Goal: Task Accomplishment & Management: Manage account settings

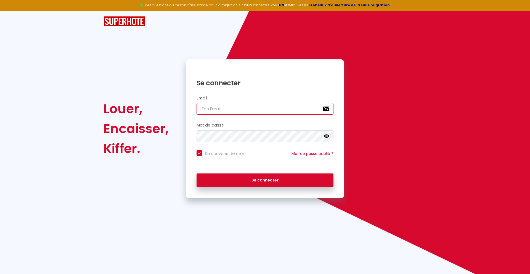
click at [266, 110] on input "email" at bounding box center [265, 109] width 137 height 12
type input "[PERSON_NAME][EMAIL_ADDRESS][DOMAIN_NAME][PERSON_NAME]"
click at [327, 138] on icon at bounding box center [327, 136] width 6 height 3
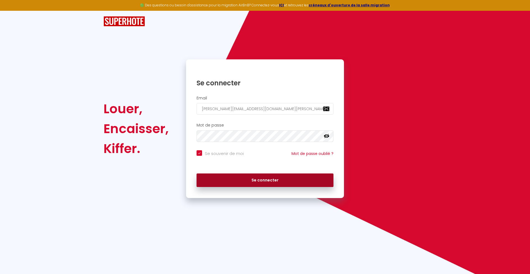
click at [257, 182] on button "Se connecter" at bounding box center [265, 180] width 137 height 14
checkbox input "true"
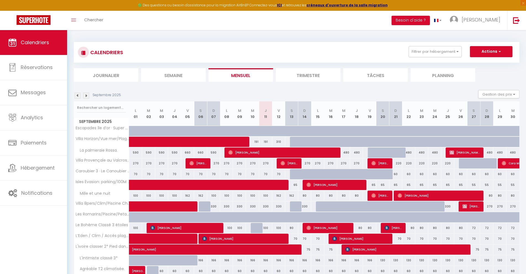
click at [118, 79] on li "Journalier" at bounding box center [106, 75] width 65 height 14
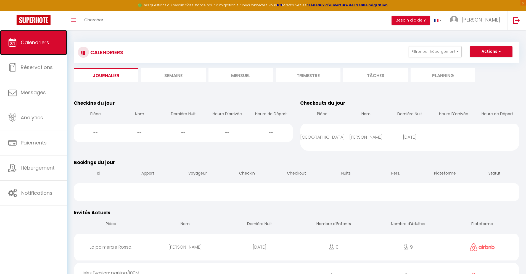
click at [41, 42] on span "Calendriers" at bounding box center [35, 42] width 28 height 7
click at [242, 75] on li "Mensuel" at bounding box center [241, 75] width 65 height 14
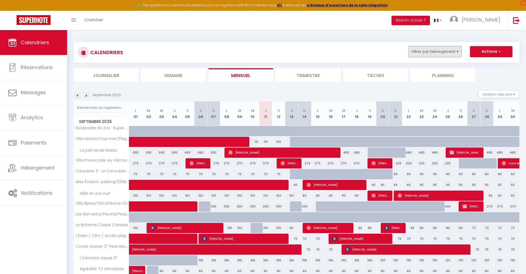
click at [430, 50] on button "Filtrer par hébergement" at bounding box center [435, 51] width 53 height 11
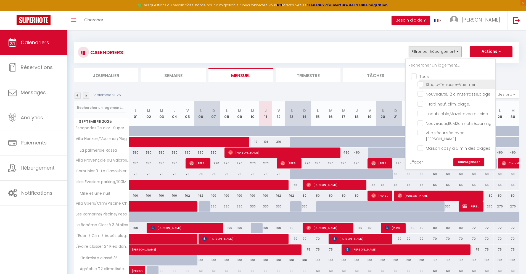
click at [420, 86] on input "Studio-Terrasse-Vue mer" at bounding box center [456, 84] width 76 height 6
checkbox input "true"
checkbox input "false"
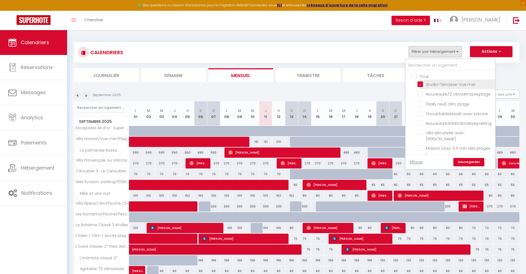
checkbox input "false"
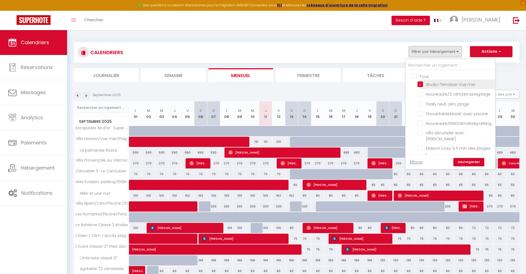
checkbox input "false"
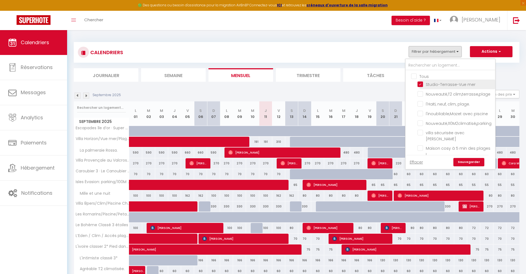
checkbox input "false"
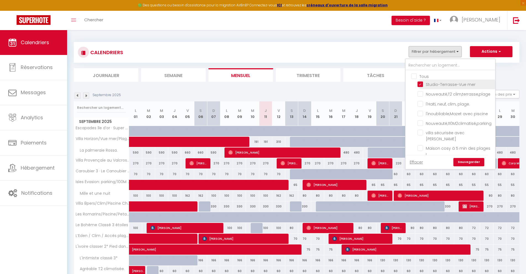
checkbox input "false"
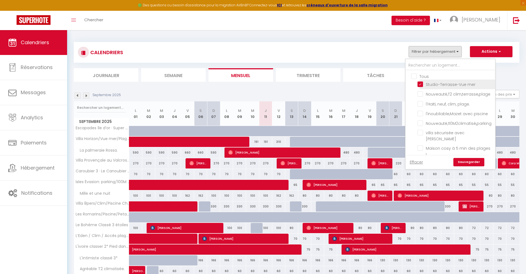
checkbox input "false"
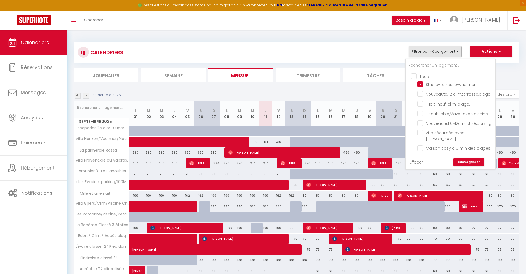
click at [468, 163] on link "Sauvegarder" at bounding box center [469, 162] width 31 height 8
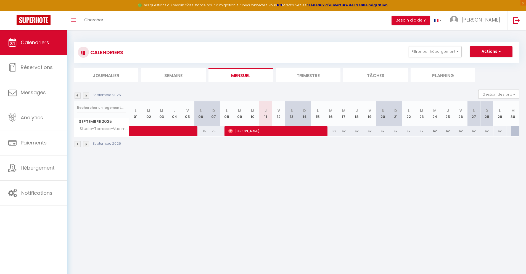
drag, startPoint x: 506, startPoint y: 91, endPoint x: 499, endPoint y: 103, distance: 13.7
click at [506, 91] on button "Gestion des prix" at bounding box center [498, 94] width 41 height 8
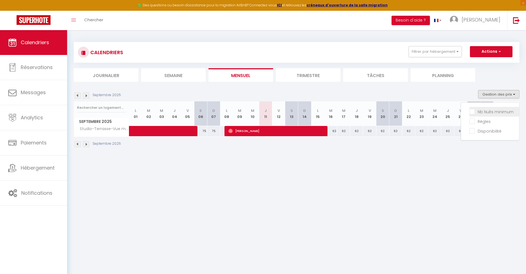
click at [471, 113] on input "Nb Nuits minimum" at bounding box center [495, 112] width 50 height 6
checkbox input "true"
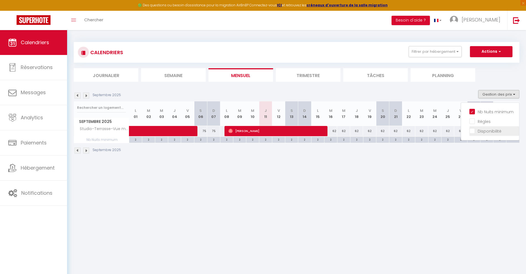
click at [473, 131] on input "Disponibilité" at bounding box center [495, 131] width 50 height 6
checkbox input "true"
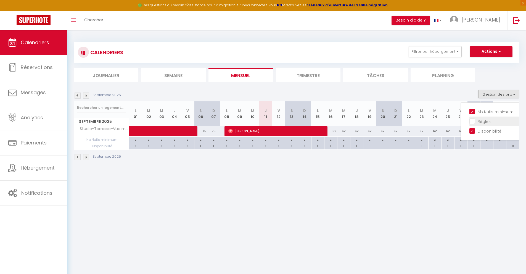
click at [471, 119] on input "Règles" at bounding box center [495, 121] width 50 height 6
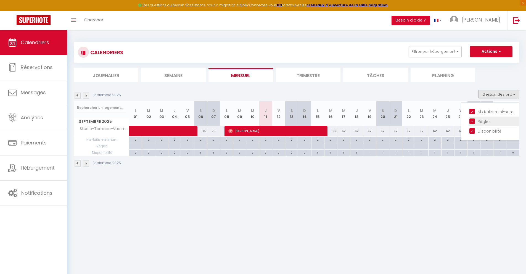
click at [471, 119] on input "Règles" at bounding box center [495, 121] width 50 height 6
checkbox input "false"
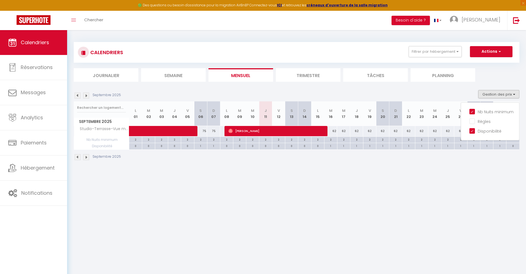
click at [470, 92] on div "Septembre 2025 Gestion des prix Nb Nuits minimum Règles Disponibilité" at bounding box center [297, 95] width 446 height 11
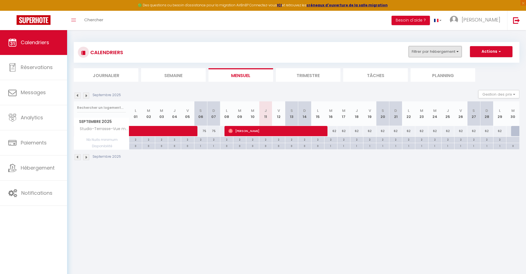
click at [452, 53] on button "Filtrer par hébergement" at bounding box center [435, 51] width 53 height 11
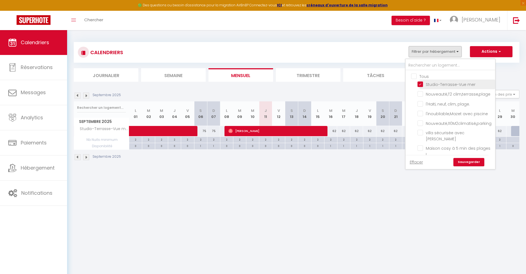
click at [422, 84] on input "Studio-Terrasse-Vue mer" at bounding box center [456, 84] width 76 height 6
checkbox input "false"
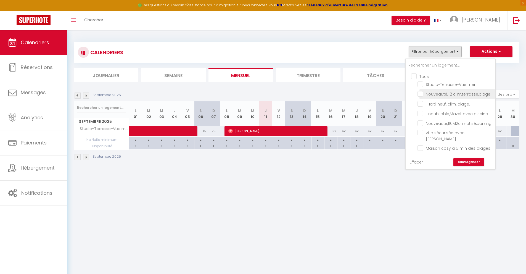
checkbox input "false"
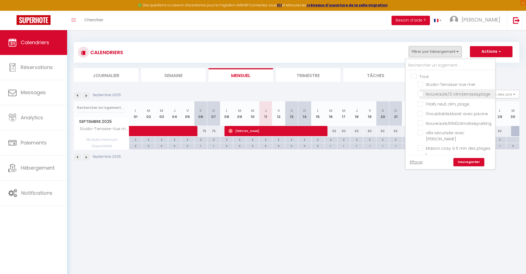
checkbox input "false"
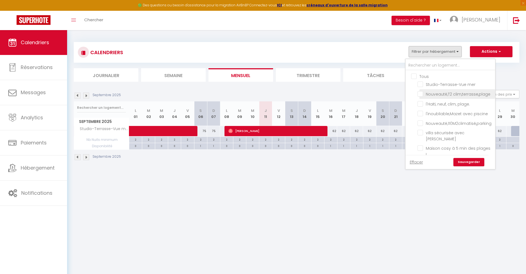
checkbox input "false"
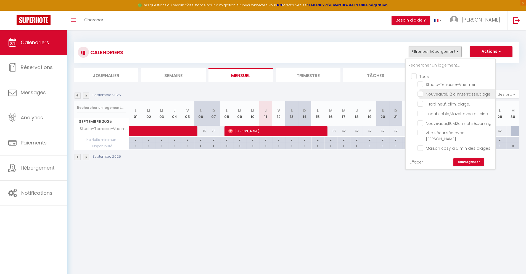
checkbox input "false"
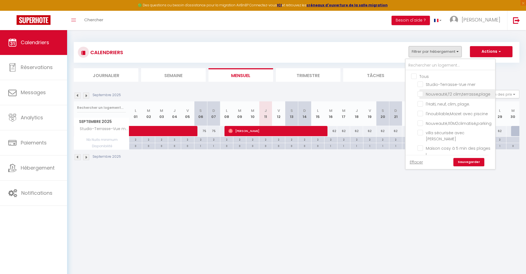
checkbox input "false"
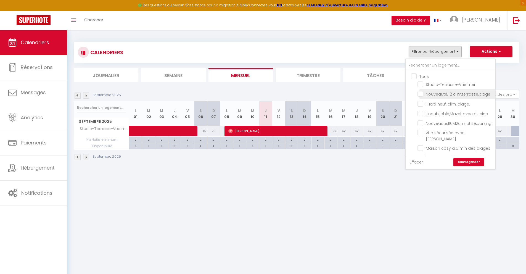
click at [422, 93] on input "Nouveauté,T2 clim,terrasse,plage" at bounding box center [456, 94] width 76 height 6
checkbox input "true"
checkbox input "false"
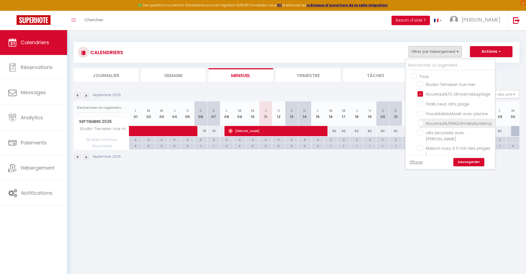
checkbox input "false"
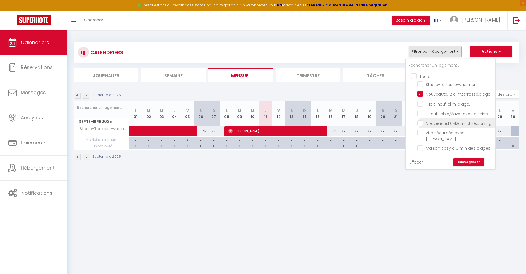
checkbox input "false"
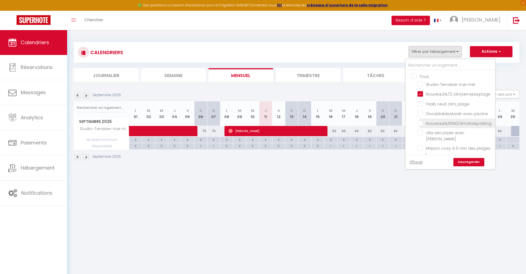
checkbox input "false"
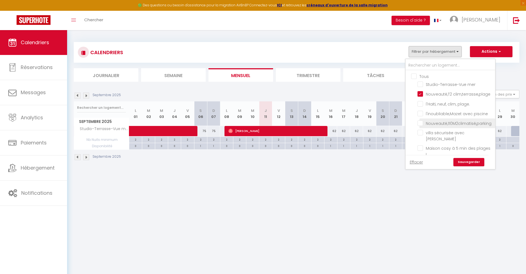
checkbox input "false"
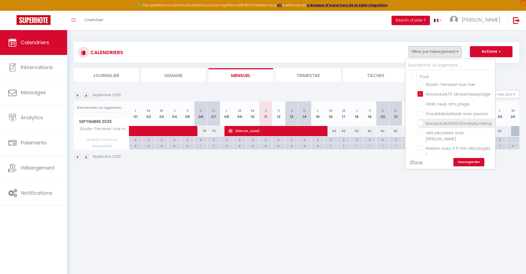
checkbox input "false"
click at [464, 162] on link "Sauvegarder" at bounding box center [469, 162] width 31 height 8
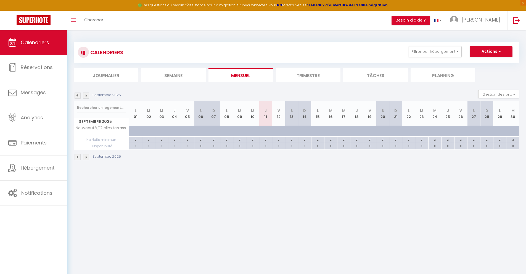
click at [86, 94] on img at bounding box center [86, 96] width 6 height 6
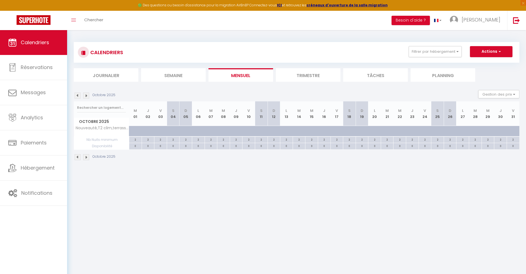
click at [86, 94] on img at bounding box center [86, 96] width 6 height 6
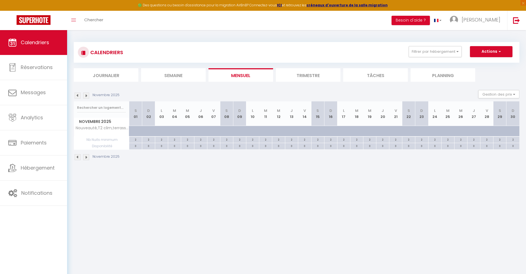
click at [86, 94] on img at bounding box center [86, 96] width 6 height 6
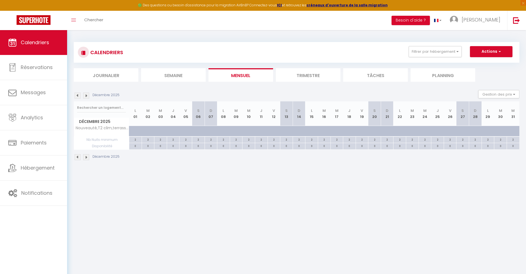
click at [86, 94] on img at bounding box center [86, 96] width 6 height 6
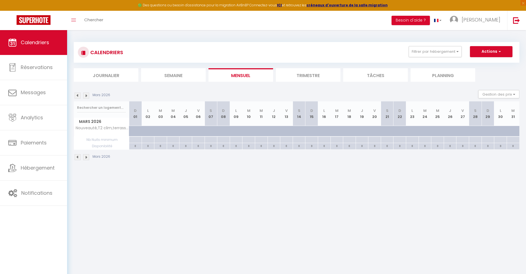
click at [86, 94] on img at bounding box center [86, 96] width 6 height 6
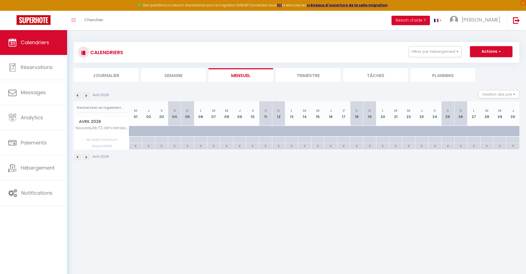
click at [86, 94] on img at bounding box center [86, 96] width 6 height 6
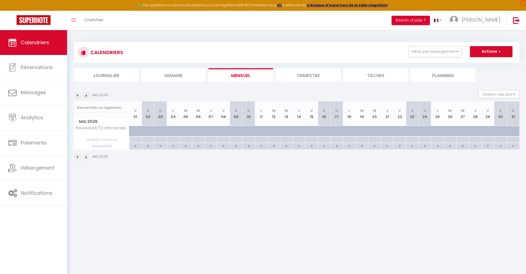
click at [86, 94] on img at bounding box center [86, 96] width 6 height 6
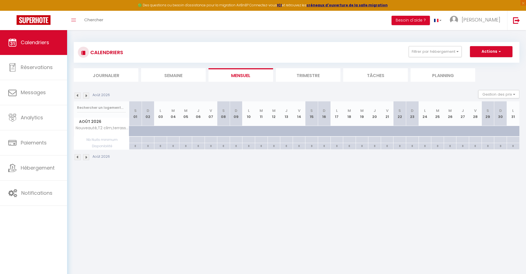
click at [86, 94] on img at bounding box center [86, 96] width 6 height 6
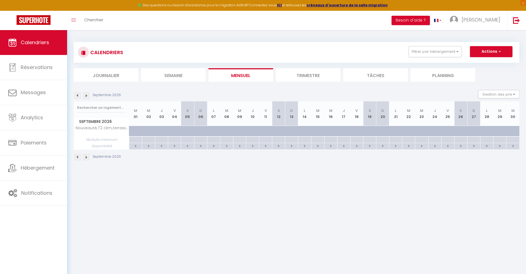
click at [86, 94] on img at bounding box center [86, 96] width 6 height 6
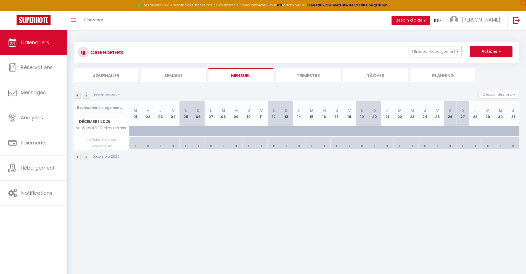
click at [86, 94] on img at bounding box center [86, 96] width 6 height 6
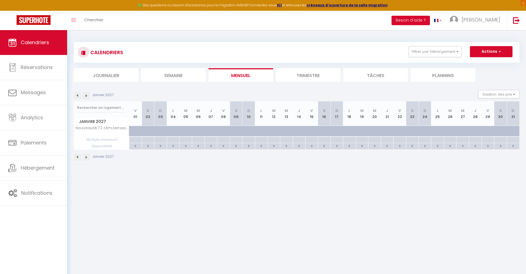
click at [86, 94] on img at bounding box center [86, 96] width 6 height 6
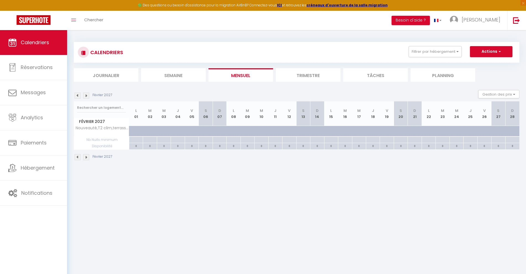
click at [80, 94] on img at bounding box center [78, 96] width 6 height 6
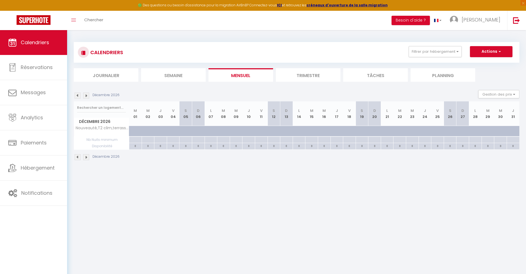
click at [80, 94] on img at bounding box center [78, 96] width 6 height 6
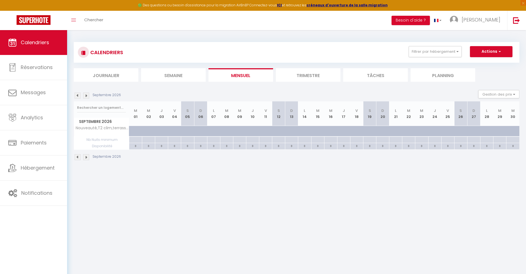
click at [80, 94] on img at bounding box center [78, 96] width 6 height 6
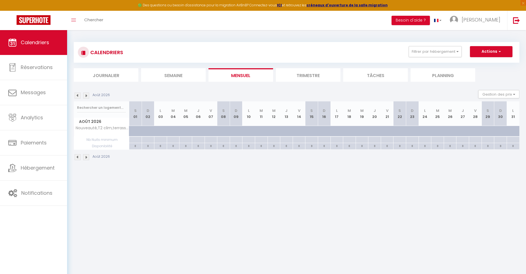
click at [80, 94] on img at bounding box center [78, 96] width 6 height 6
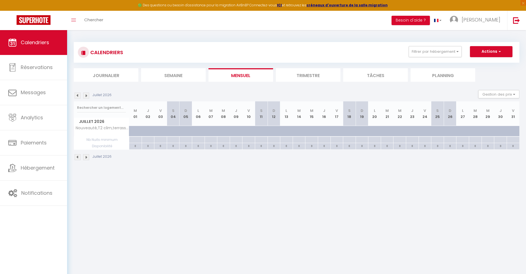
click at [80, 94] on img at bounding box center [78, 96] width 6 height 6
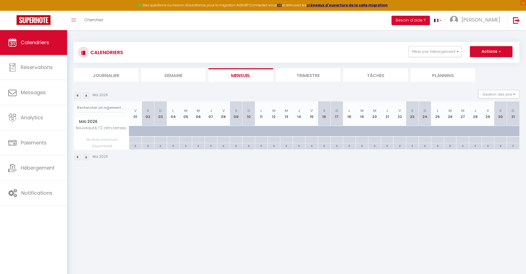
click at [80, 94] on img at bounding box center [78, 96] width 6 height 6
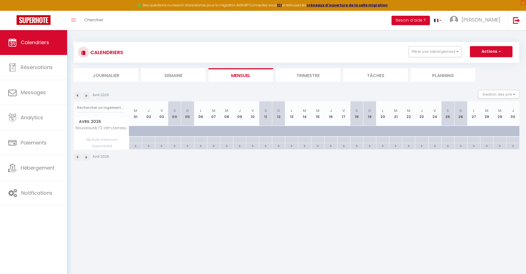
click at [80, 94] on img at bounding box center [78, 96] width 6 height 6
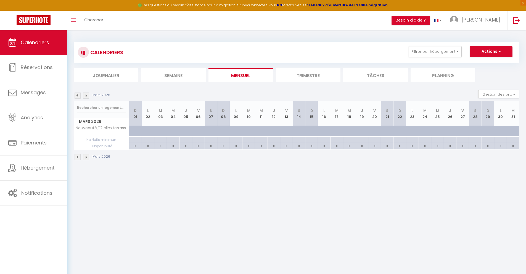
click at [80, 94] on img at bounding box center [78, 96] width 6 height 6
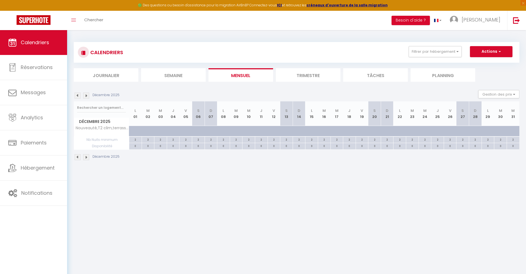
click at [80, 94] on img at bounding box center [78, 96] width 6 height 6
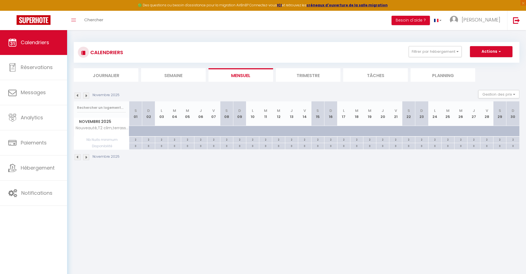
click at [80, 94] on img at bounding box center [78, 96] width 6 height 6
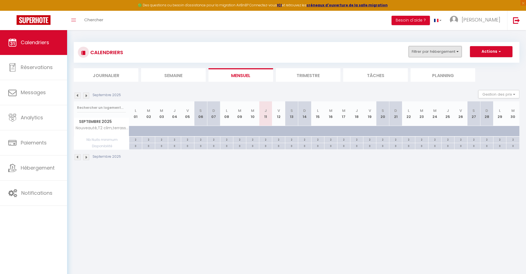
click at [451, 53] on button "Filtrer par hébergement" at bounding box center [435, 51] width 53 height 11
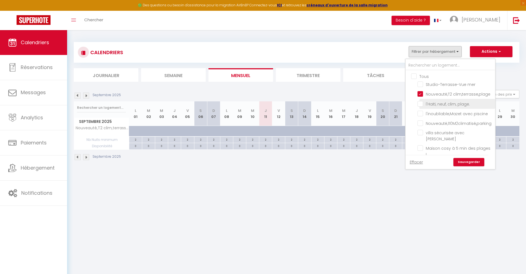
drag, startPoint x: 420, startPoint y: 94, endPoint x: 420, endPoint y: 104, distance: 9.1
click at [420, 94] on input "Nouveauté,T2 clim,terrasse,plage" at bounding box center [456, 94] width 76 height 6
checkbox input "false"
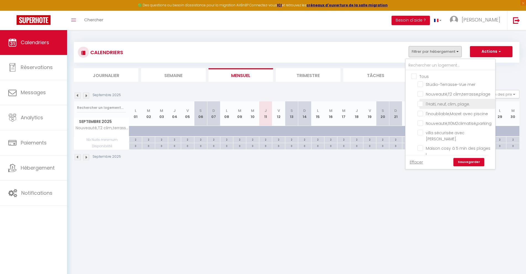
checkbox input "false"
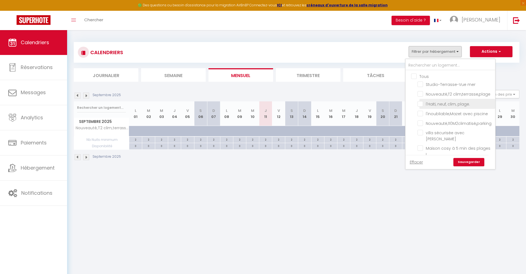
checkbox input "false"
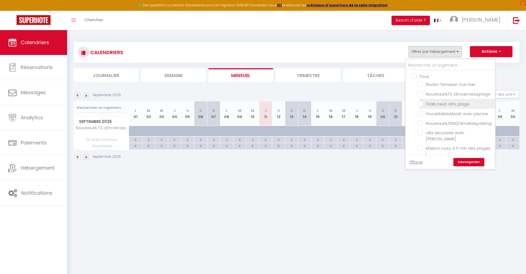
checkbox input "false"
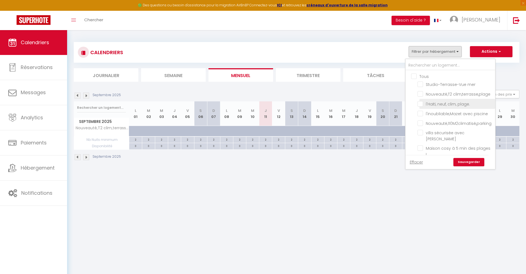
checkbox input "false"
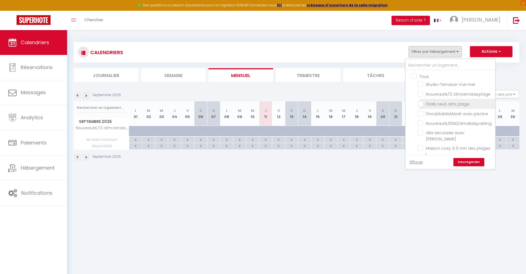
checkbox input "false"
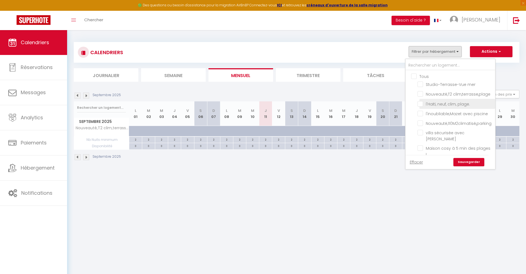
click at [420, 104] on input "l'Haïti, neuf, clim, plage." at bounding box center [456, 104] width 76 height 6
checkbox input "true"
checkbox input "false"
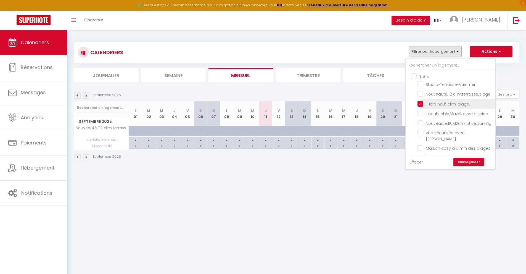
checkbox input "false"
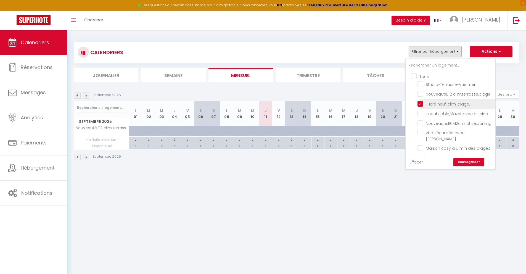
checkbox input "false"
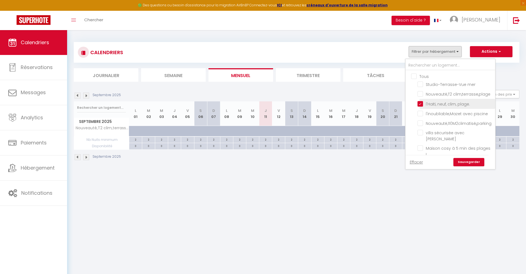
checkbox input "false"
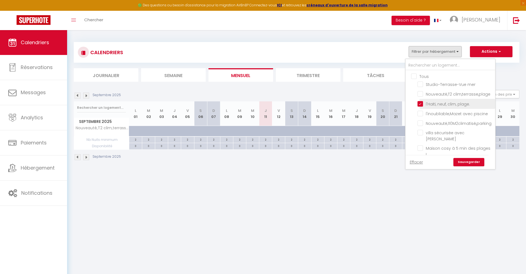
checkbox input "false"
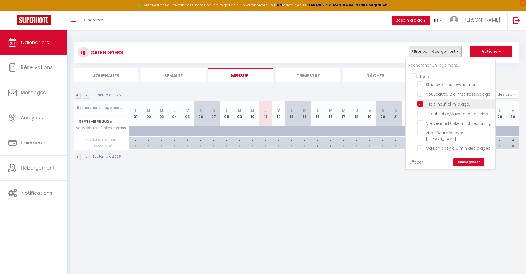
checkbox input "false"
click at [462, 163] on link "Sauvegarder" at bounding box center [469, 162] width 31 height 8
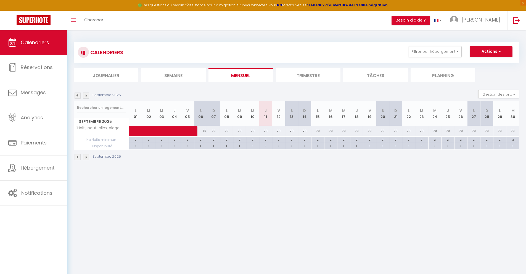
click at [85, 96] on img at bounding box center [86, 96] width 6 height 6
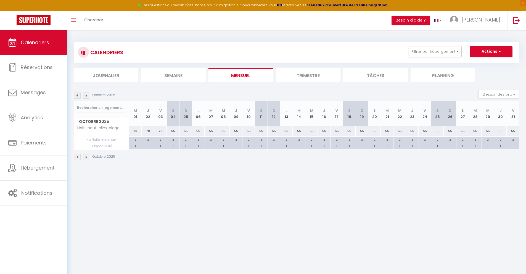
click at [85, 96] on img at bounding box center [86, 96] width 6 height 6
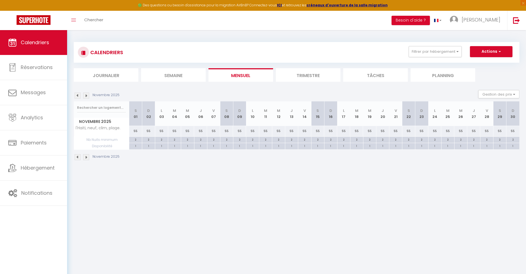
click at [78, 96] on img at bounding box center [78, 96] width 6 height 6
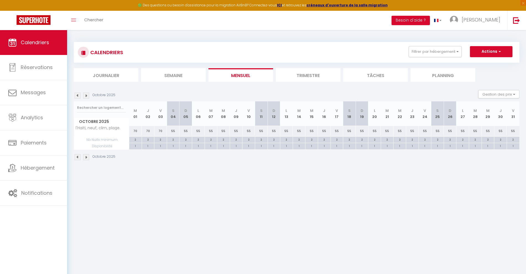
click at [78, 96] on img at bounding box center [78, 96] width 6 height 6
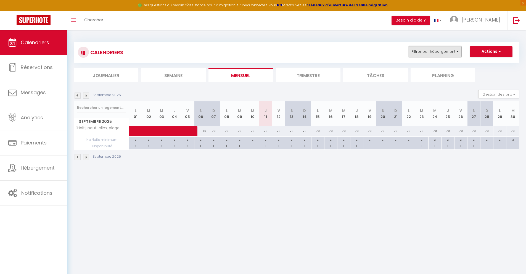
click at [457, 52] on button "Filtrer par hébergement" at bounding box center [435, 51] width 53 height 11
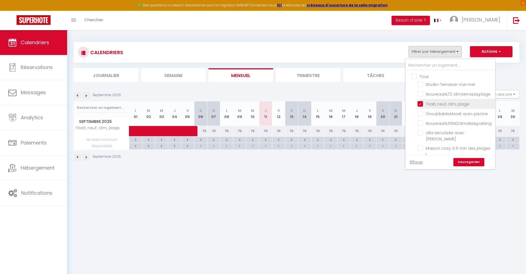
click at [421, 105] on input "l'Haïti, neuf, clim, plage." at bounding box center [456, 104] width 76 height 6
checkbox input "false"
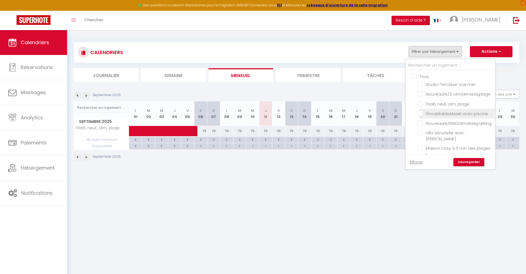
checkbox input "false"
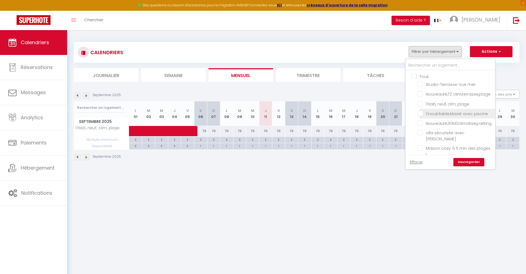
checkbox input "false"
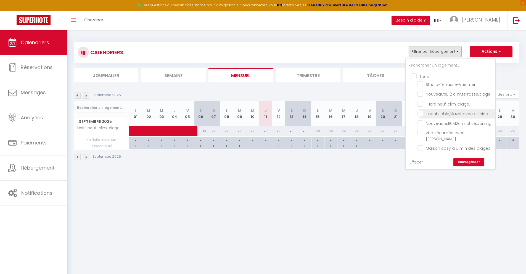
checkbox input "false"
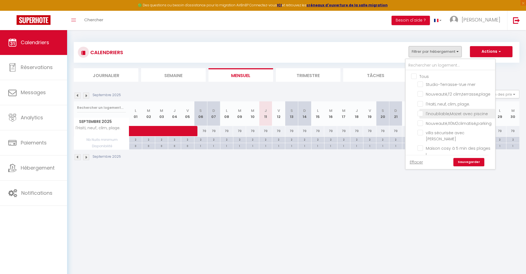
checkbox input "false"
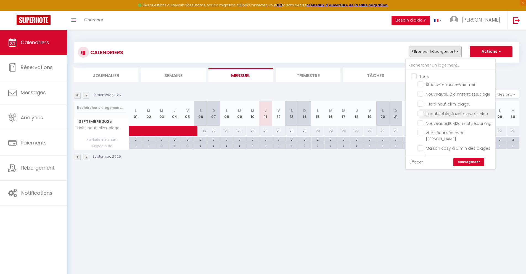
checkbox input "false"
drag, startPoint x: 422, startPoint y: 114, endPoint x: 443, endPoint y: 141, distance: 34.3
click at [422, 114] on input "l'inoubliable,Mazet avec piscine" at bounding box center [456, 113] width 76 height 6
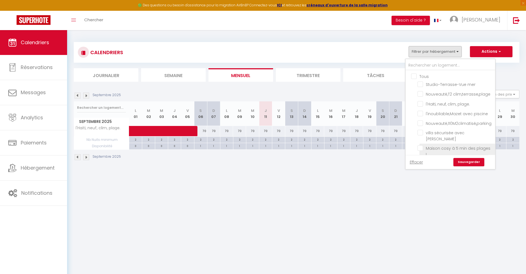
checkbox input "true"
checkbox input "false"
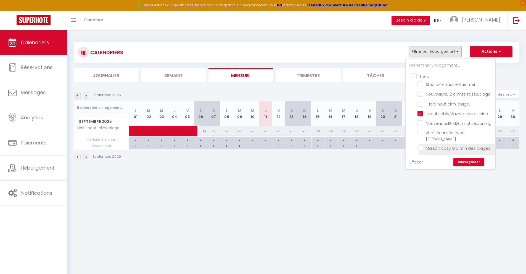
checkbox input "false"
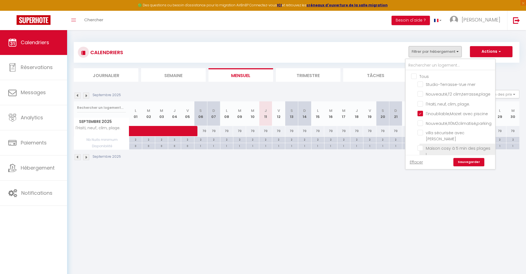
checkbox input "false"
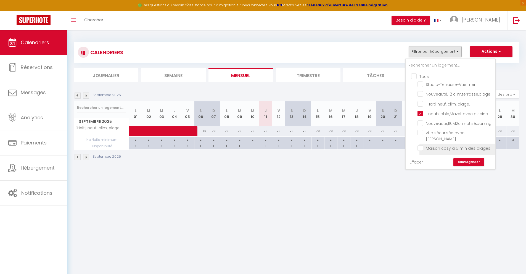
checkbox input "false"
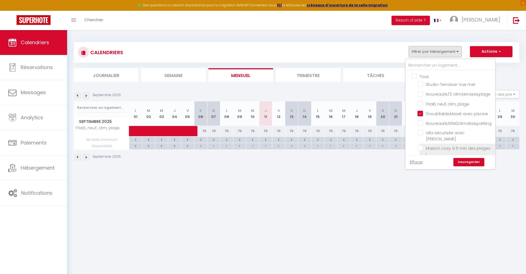
checkbox input "false"
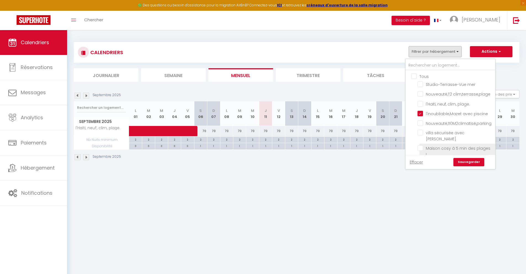
checkbox input "false"
click at [465, 162] on link "Sauvegarder" at bounding box center [469, 162] width 31 height 8
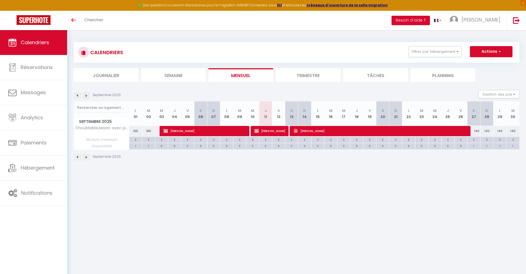
click at [88, 96] on img at bounding box center [86, 96] width 6 height 6
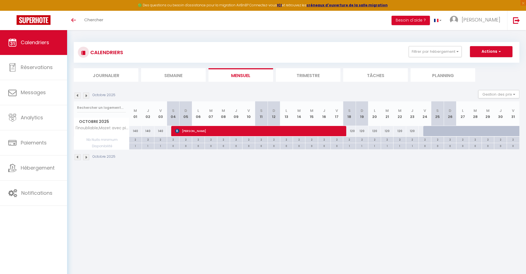
click at [80, 96] on img at bounding box center [78, 96] width 6 height 6
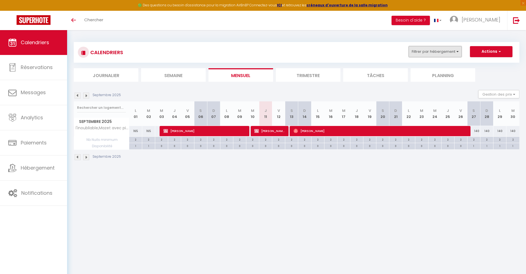
click at [421, 52] on button "Filtrer par hébergement" at bounding box center [435, 51] width 53 height 11
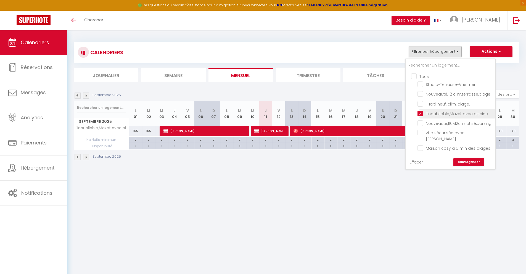
click at [422, 114] on input "l'inoubliable,Mazet avec piscine" at bounding box center [456, 113] width 76 height 6
checkbox input "false"
click at [421, 123] on input "Nouveauté,110M2climatisé,parking" at bounding box center [456, 123] width 76 height 6
checkbox input "true"
checkbox input "false"
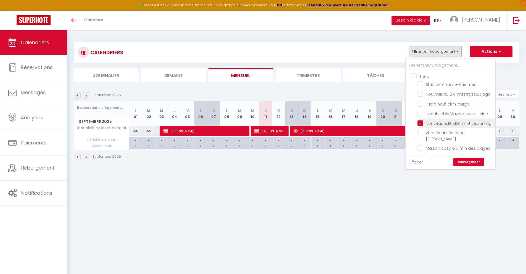
checkbox input "false"
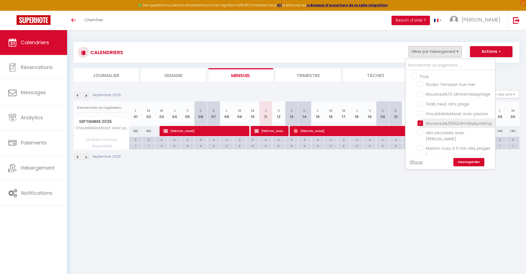
checkbox input "false"
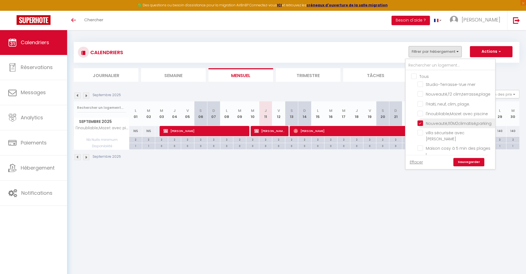
checkbox input "false"
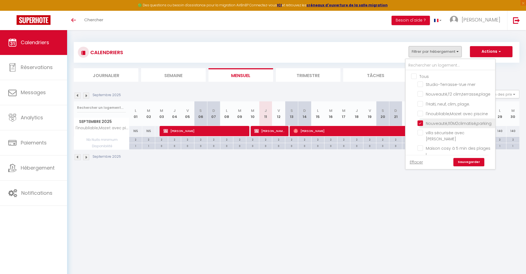
checkbox input "false"
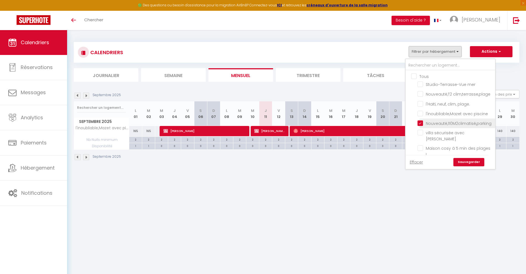
checkbox input "false"
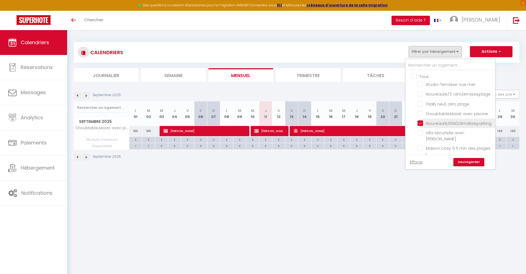
checkbox input "false"
click at [471, 165] on link "Sauvegarder" at bounding box center [469, 162] width 31 height 8
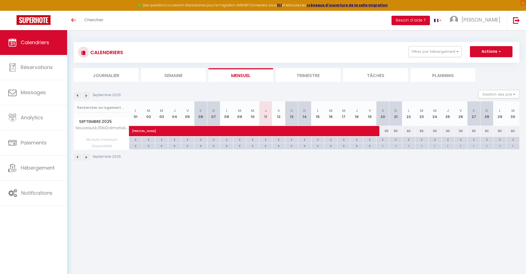
click at [85, 96] on img at bounding box center [86, 96] width 6 height 6
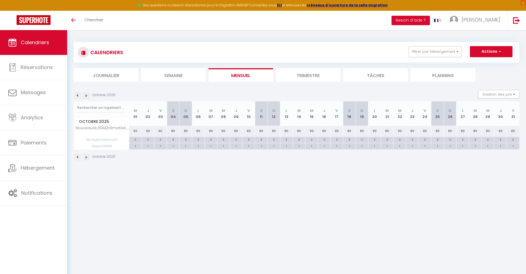
click at [77, 98] on img at bounding box center [78, 96] width 6 height 6
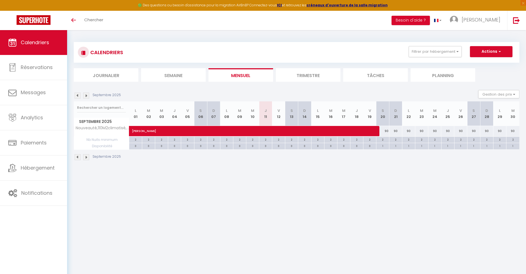
click at [86, 97] on img at bounding box center [86, 96] width 6 height 6
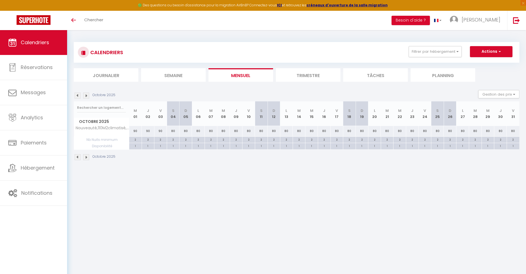
click at [78, 96] on img at bounding box center [78, 96] width 6 height 6
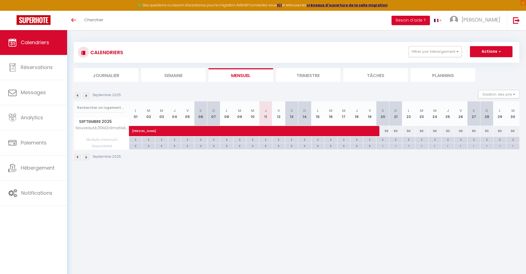
click at [387, 131] on div "90" at bounding box center [382, 131] width 13 height 10
type input "90"
type input "Sam 20 Septembre 2025"
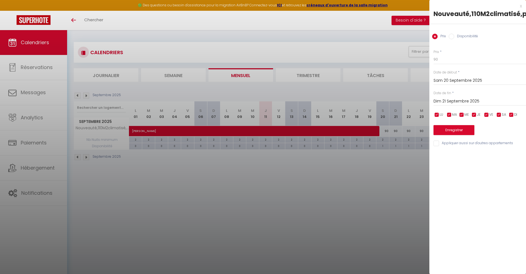
click at [442, 99] on input "Dim 21 Septembre 2025" at bounding box center [480, 101] width 93 height 7
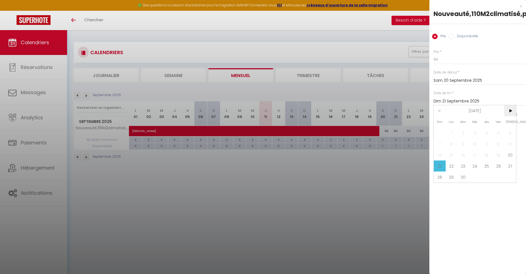
click at [509, 114] on span ">" at bounding box center [510, 110] width 12 height 11
click at [510, 133] on span "4" at bounding box center [510, 132] width 12 height 11
type input "Sam 04 Octobre 2025"
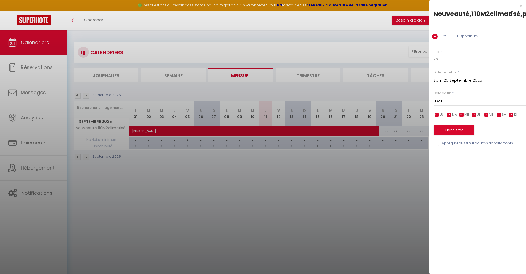
click at [450, 58] on input "90" at bounding box center [480, 59] width 93 height 10
type input "9"
type input "100"
click at [462, 131] on button "Enregistrer" at bounding box center [454, 130] width 41 height 10
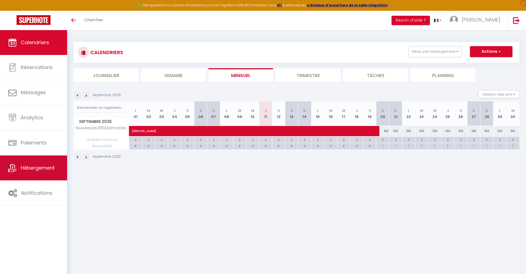
click at [59, 157] on link "Hébergement" at bounding box center [33, 168] width 67 height 25
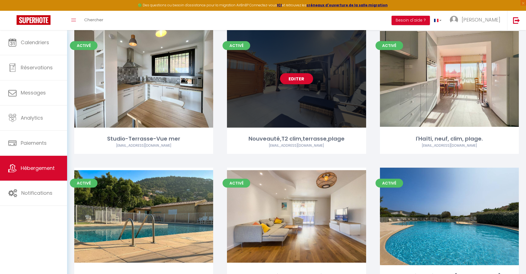
scroll to position [164, 0]
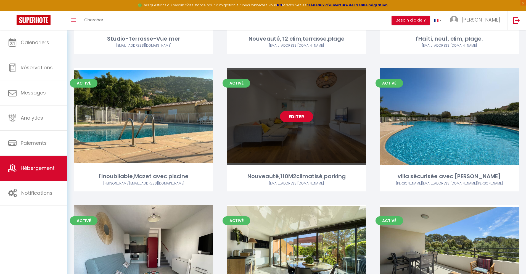
click at [283, 146] on div "Editer" at bounding box center [296, 117] width 139 height 98
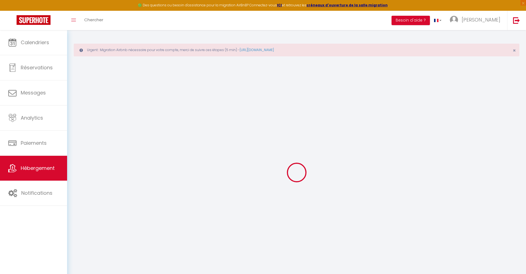
select select "+ 18 %"
select select
checkbox input "false"
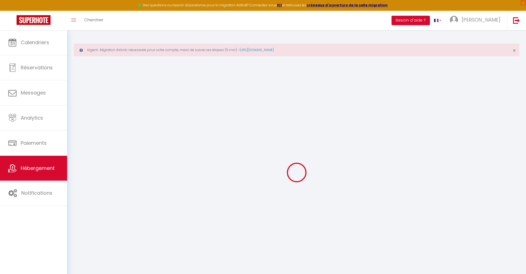
checkbox input "false"
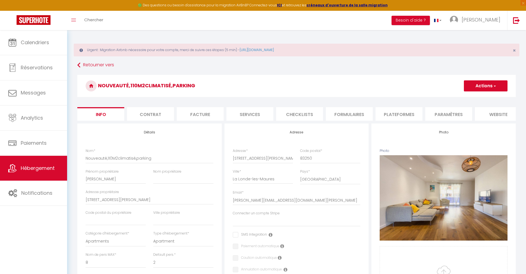
click at [399, 113] on li "Plateformes" at bounding box center [399, 114] width 47 height 14
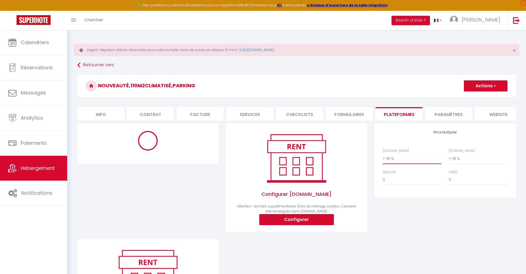
click at [393, 163] on select "0 + 1 % + 2 % + 3 % + 4 % + 5 % + 6 % + 7 % + 8 % + 9 %" at bounding box center [412, 158] width 59 height 10
select select "+ 22 %"
click at [478, 87] on button "Actions" at bounding box center [486, 85] width 44 height 11
click at [476, 98] on link "Enregistrer" at bounding box center [486, 97] width 44 height 7
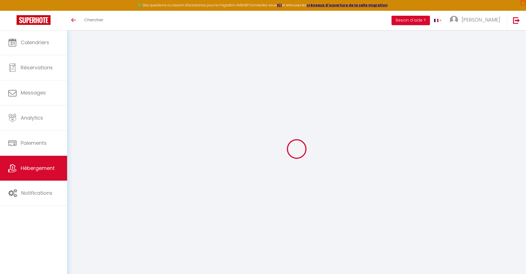
select select "+ 22 %"
select select "+ 18 %"
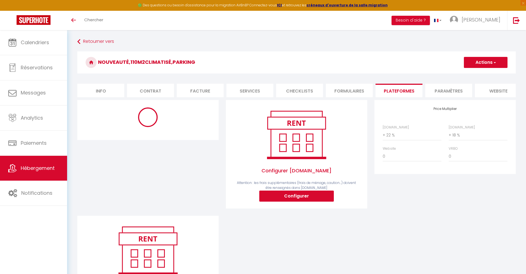
select select "365"
select select "EUR"
select select
select select "17844-1416717049798470611"
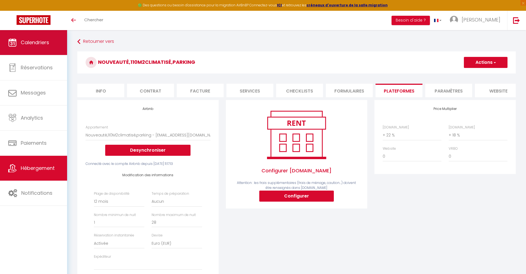
click at [34, 41] on span "Calendriers" at bounding box center [35, 42] width 28 height 7
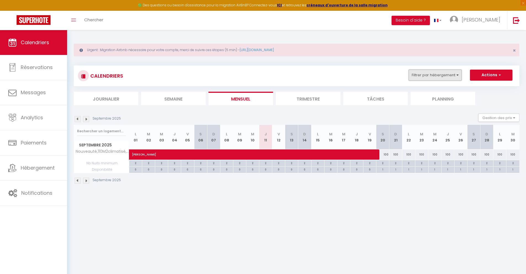
click at [425, 77] on button "Filtrer par hébergement" at bounding box center [435, 75] width 53 height 11
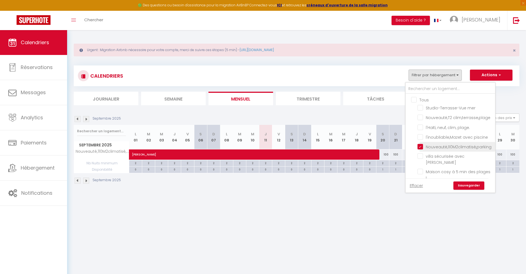
click at [422, 147] on input "Nouveauté,110M2climatisé,parking" at bounding box center [456, 147] width 76 height 6
checkbox input "false"
drag, startPoint x: 421, startPoint y: 155, endPoint x: 425, endPoint y: 159, distance: 5.5
click at [421, 155] on input "villa sécurisée avec [PERSON_NAME]" at bounding box center [456, 156] width 76 height 6
checkbox input "true"
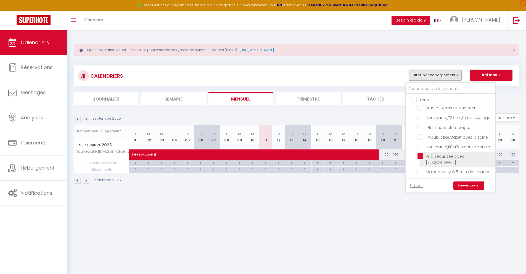
checkbox input "false"
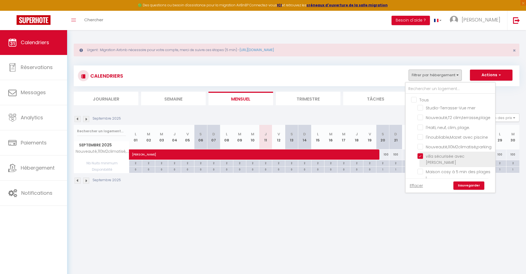
checkbox input "false"
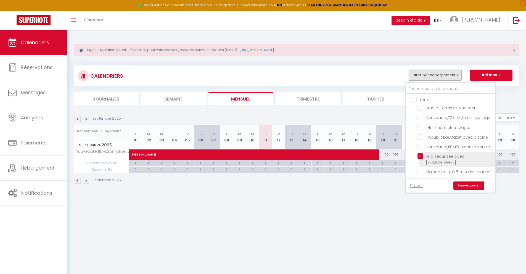
checkbox input "false"
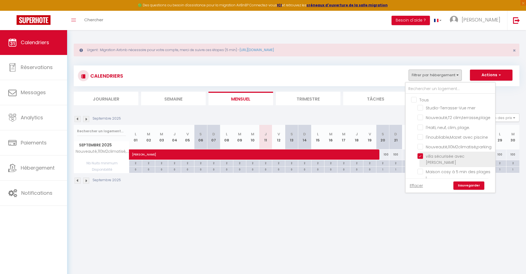
checkbox input "false"
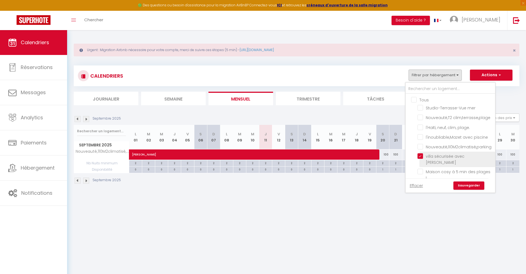
checkbox input "false"
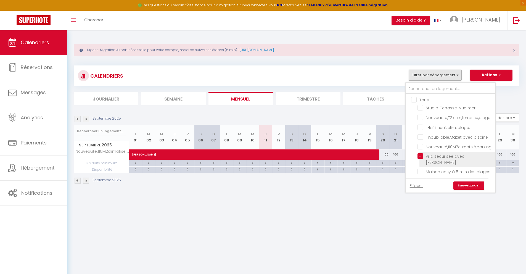
checkbox input "false"
click at [475, 184] on link "Sauvegarder" at bounding box center [469, 185] width 31 height 8
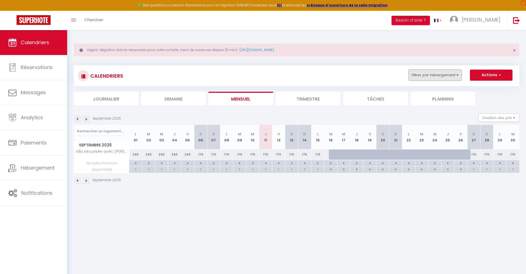
click at [412, 74] on button "Filtrer par hébergement" at bounding box center [435, 75] width 53 height 11
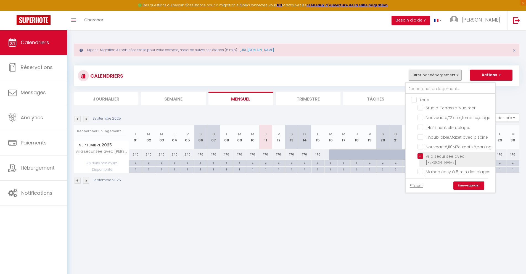
click at [422, 156] on input "villa sécurisée avec [PERSON_NAME]" at bounding box center [456, 156] width 76 height 6
checkbox input "false"
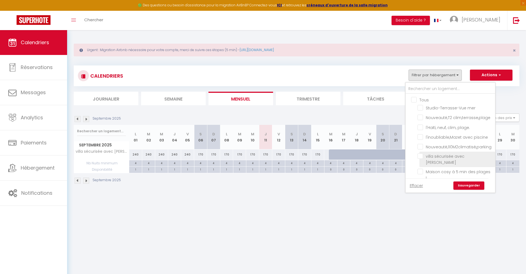
checkbox input "false"
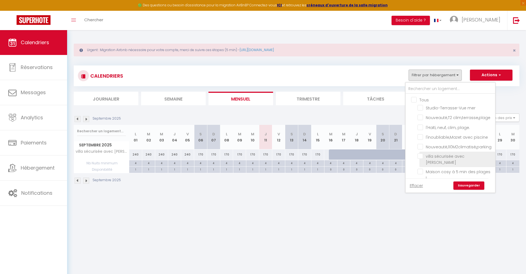
checkbox input "false"
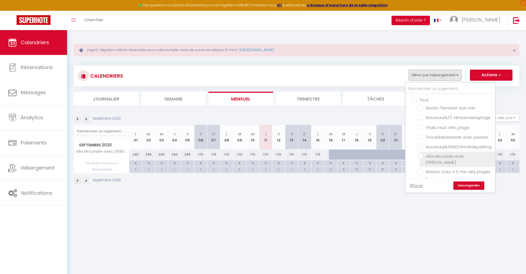
checkbox input "false"
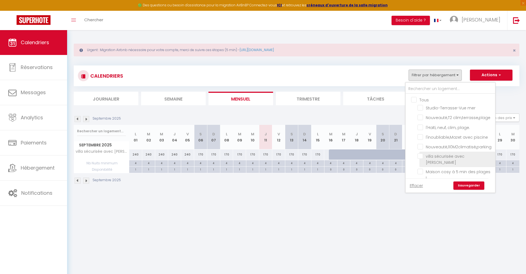
checkbox input "false"
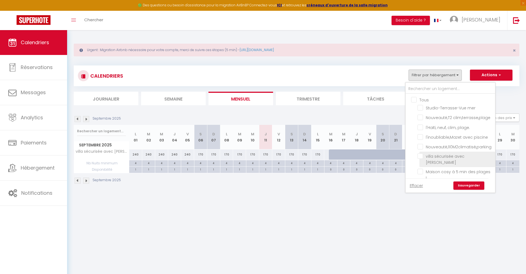
checkbox input "false"
click at [421, 157] on input "villa sécurisée avec [PERSON_NAME]" at bounding box center [456, 156] width 76 height 6
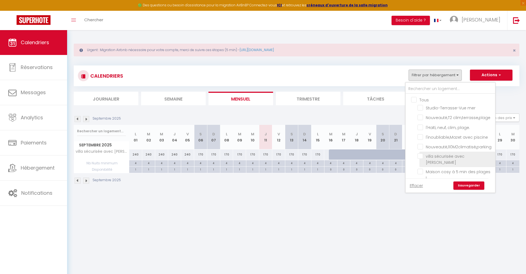
checkbox input "true"
checkbox input "false"
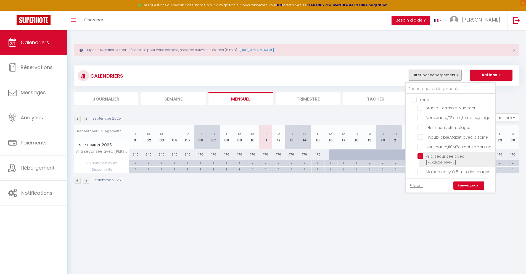
checkbox input "false"
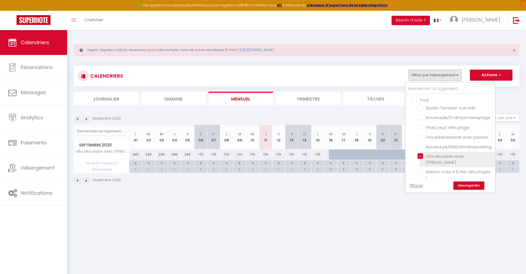
checkbox input "false"
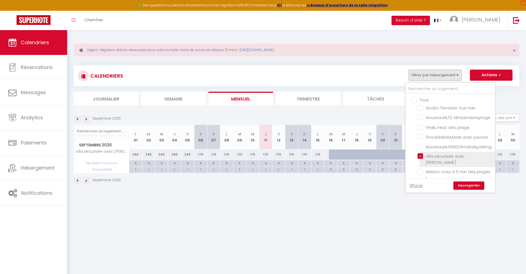
checkbox input "false"
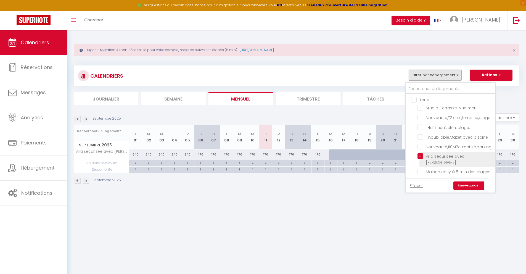
checkbox input "false"
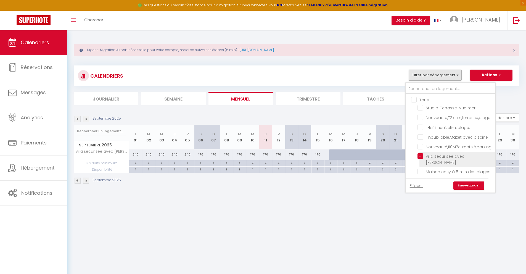
checkbox input "false"
click at [460, 185] on link "Sauvegarder" at bounding box center [469, 185] width 31 height 8
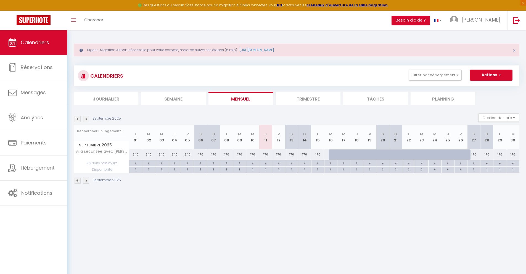
click at [88, 116] on img at bounding box center [86, 119] width 6 height 6
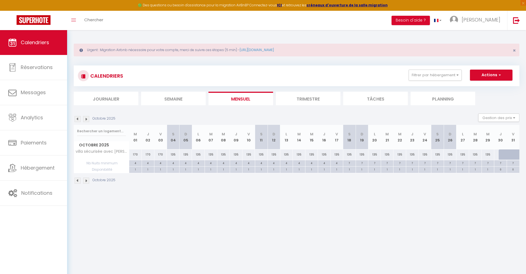
click at [78, 118] on img at bounding box center [78, 119] width 6 height 6
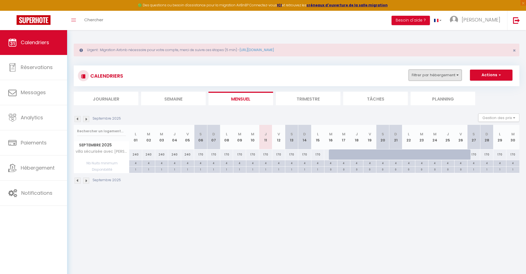
click at [454, 80] on button "Filtrer par hébergement" at bounding box center [435, 75] width 53 height 11
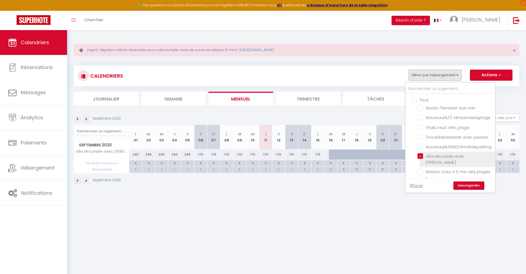
click at [423, 157] on input "villa sécurisée avec [PERSON_NAME]" at bounding box center [456, 156] width 76 height 6
checkbox input "false"
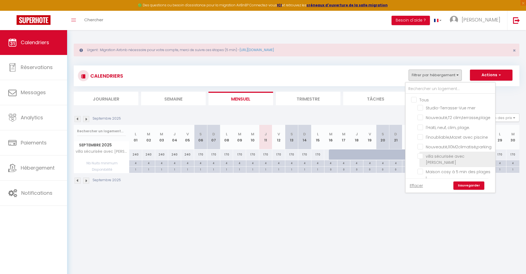
checkbox input "false"
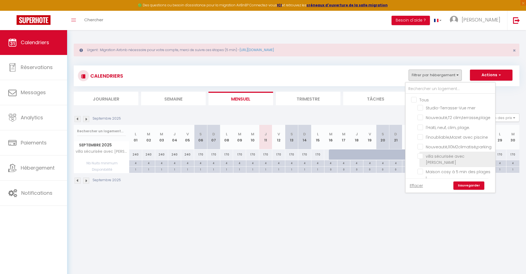
checkbox input "false"
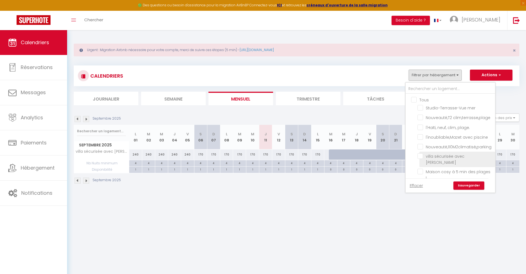
checkbox input "false"
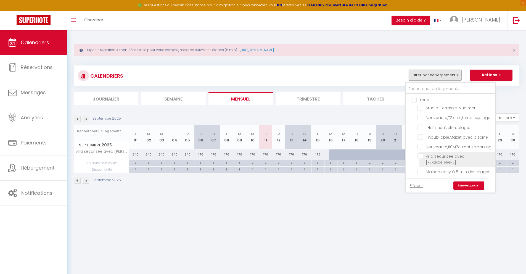
checkbox input "false"
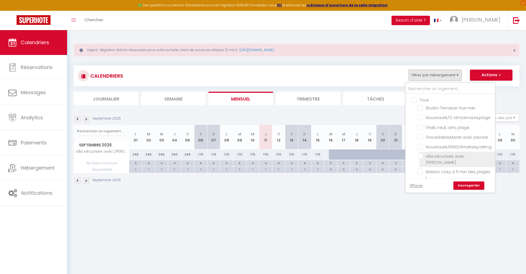
checkbox input "false"
click at [421, 169] on input "Maison cosy à 5 min des plages !" at bounding box center [456, 172] width 76 height 6
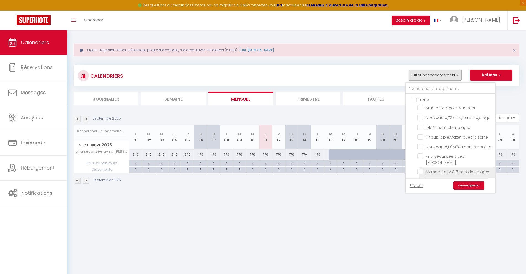
checkbox input "true"
checkbox input "false"
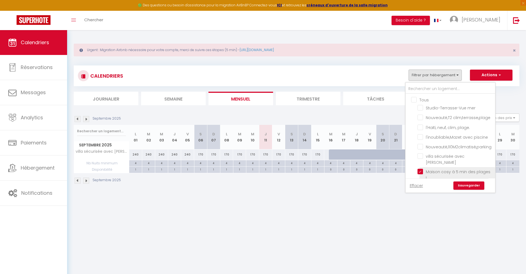
checkbox input "false"
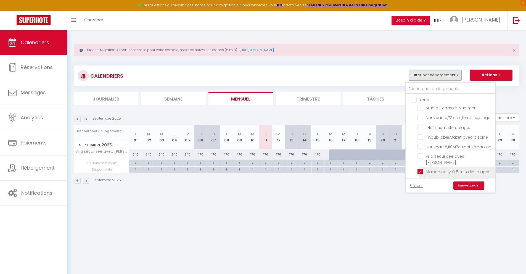
checkbox input "false"
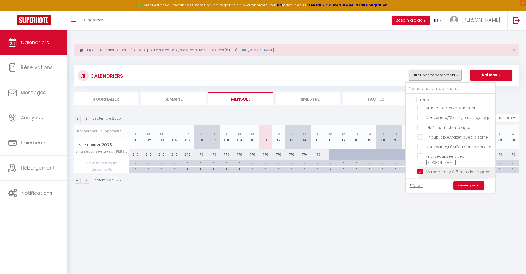
checkbox input "false"
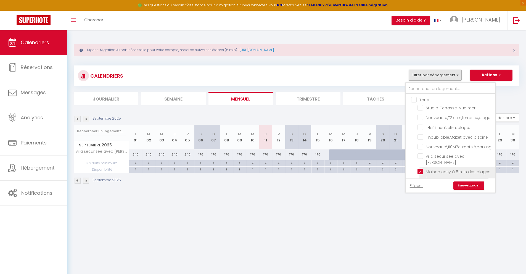
checkbox input "false"
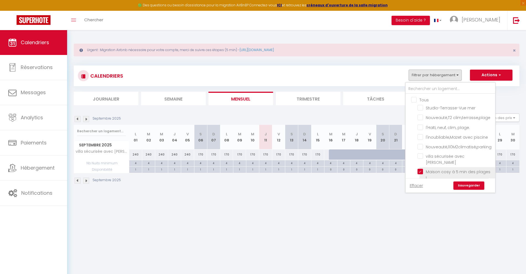
checkbox input "false"
click at [470, 183] on link "Sauvegarder" at bounding box center [469, 185] width 31 height 8
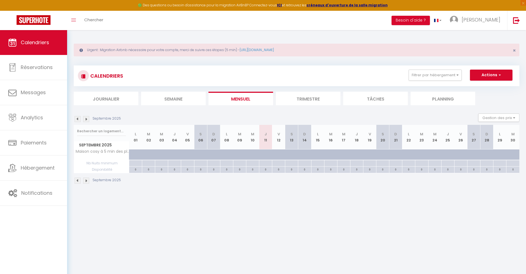
click at [85, 118] on img at bounding box center [86, 119] width 6 height 6
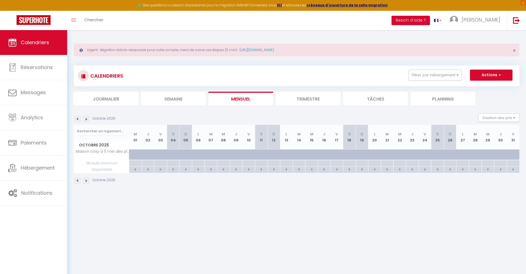
click at [85, 118] on img at bounding box center [86, 119] width 6 height 6
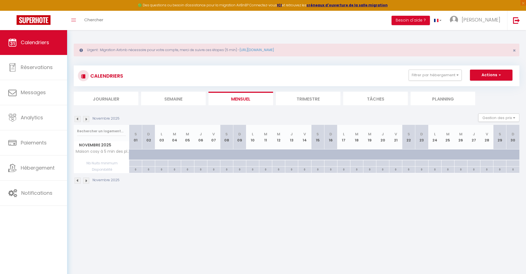
click at [85, 118] on img at bounding box center [86, 119] width 6 height 6
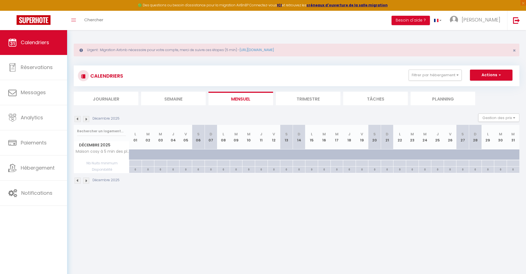
click at [85, 118] on img at bounding box center [86, 119] width 6 height 6
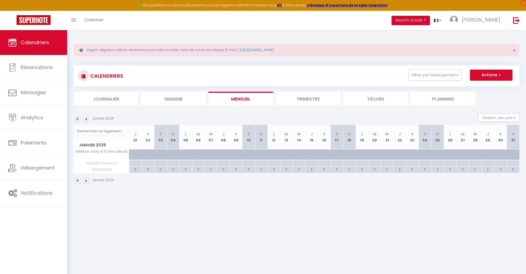
click at [85, 118] on img at bounding box center [86, 119] width 6 height 6
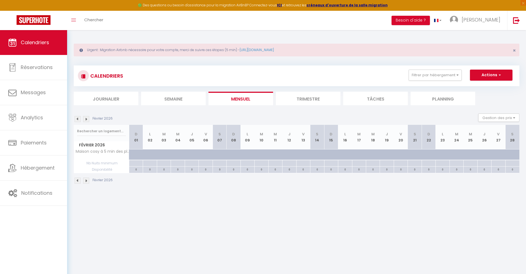
click at [85, 118] on img at bounding box center [86, 119] width 6 height 6
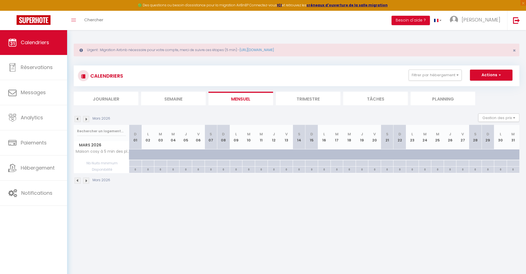
click at [85, 118] on img at bounding box center [86, 119] width 6 height 6
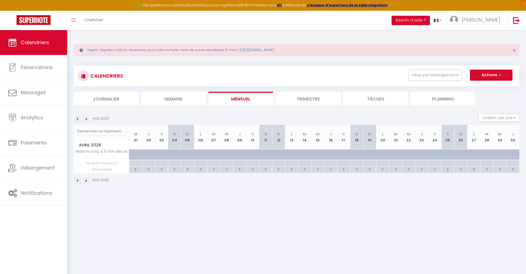
click at [78, 118] on img at bounding box center [78, 119] width 6 height 6
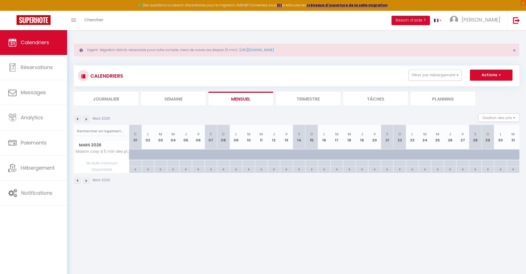
click at [78, 118] on img at bounding box center [78, 119] width 6 height 6
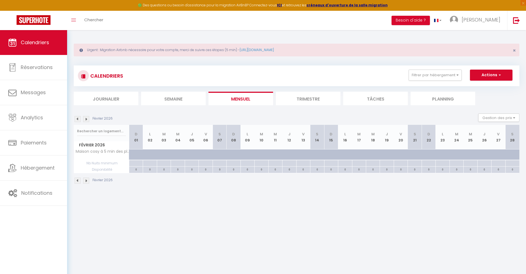
click at [78, 118] on img at bounding box center [78, 119] width 6 height 6
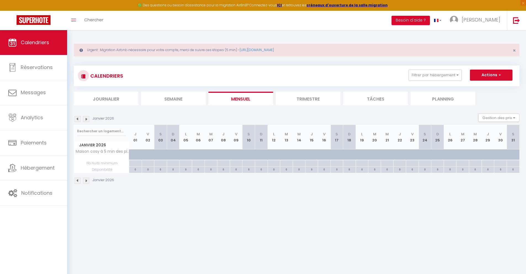
click at [78, 118] on img at bounding box center [78, 119] width 6 height 6
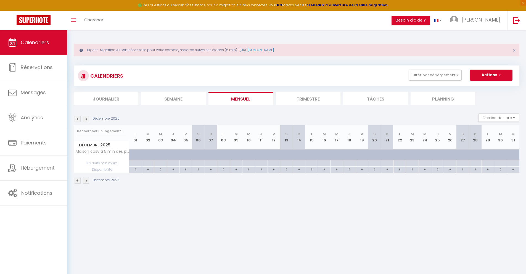
click at [77, 120] on img at bounding box center [78, 119] width 6 height 6
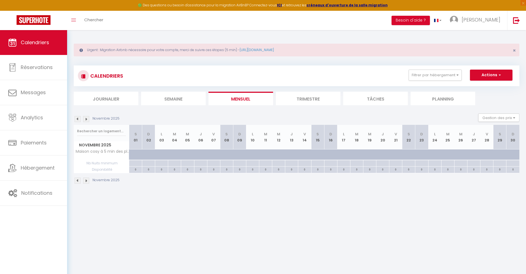
click at [77, 120] on img at bounding box center [78, 119] width 6 height 6
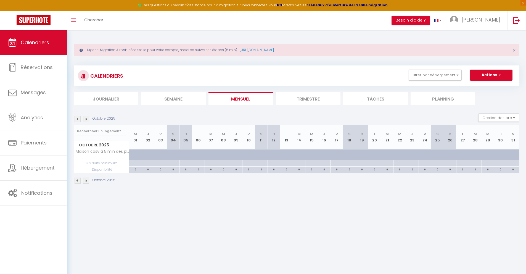
click at [78, 119] on img at bounding box center [78, 119] width 6 height 6
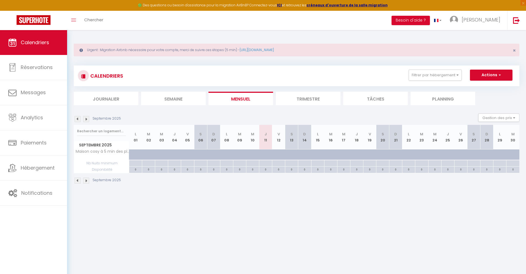
click at [78, 119] on img at bounding box center [78, 119] width 6 height 6
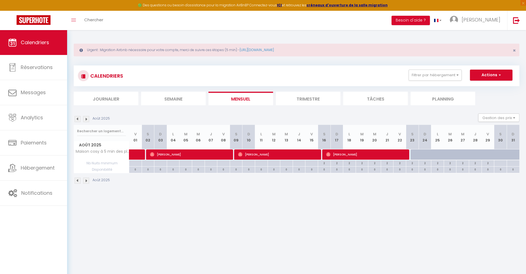
click at [86, 119] on img at bounding box center [86, 119] width 6 height 6
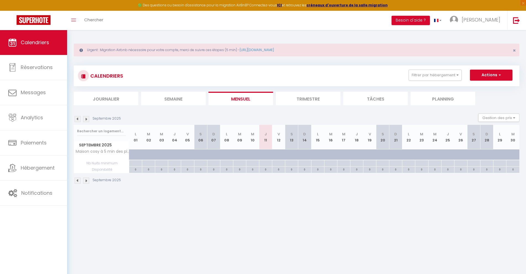
click at [267, 156] on div at bounding box center [270, 157] width 13 height 10
type input "37"
type input "Jeu 11 Septembre 2025"
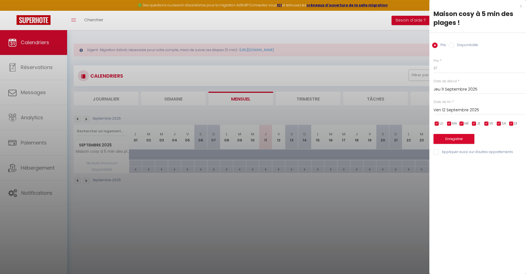
click at [457, 110] on input "Ven 12 Septembre 2025" at bounding box center [480, 110] width 93 height 7
click at [510, 120] on span ">" at bounding box center [510, 119] width 12 height 11
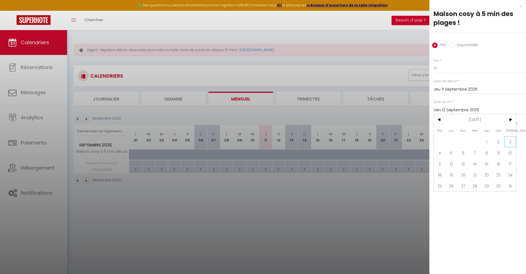
click at [508, 141] on span "3" at bounding box center [510, 141] width 12 height 11
type input "Sam 03 Janvier 2026"
drag, startPoint x: 452, startPoint y: 43, endPoint x: 451, endPoint y: 47, distance: 3.4
click at [452, 44] on input "Disponibilité" at bounding box center [452, 46] width 6 height 6
radio input "true"
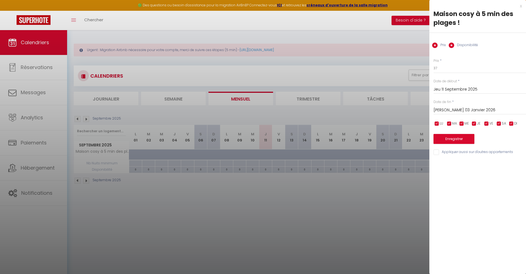
radio input "false"
click at [445, 68] on select "Disponible Indisponible" at bounding box center [480, 68] width 93 height 10
click at [452, 139] on button "Enregistrer" at bounding box center [454, 140] width 41 height 10
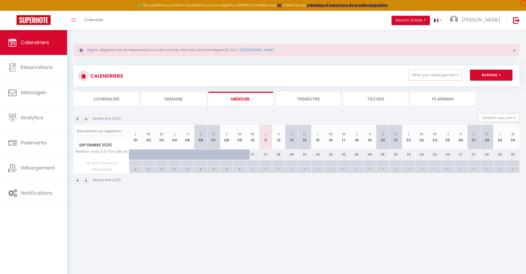
click at [267, 164] on div at bounding box center [265, 163] width 13 height 6
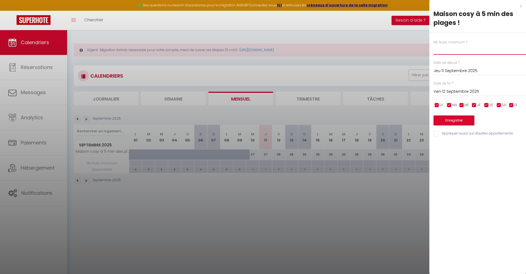
click at [443, 53] on input "text" at bounding box center [480, 50] width 93 height 10
type input "2"
click at [448, 91] on input "Ven 12 Septembre 2025" at bounding box center [480, 91] width 93 height 7
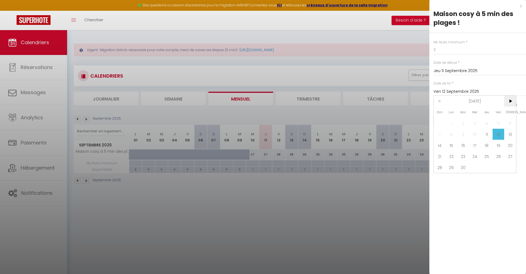
click at [506, 99] on span ">" at bounding box center [510, 101] width 12 height 11
click at [510, 120] on span "3" at bounding box center [510, 123] width 12 height 11
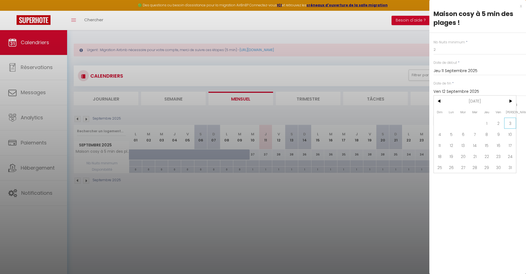
type input "Sam 03 Janvier 2026"
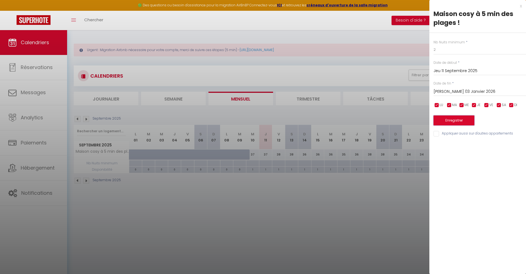
click at [465, 118] on button "Enregistrer" at bounding box center [454, 120] width 41 height 10
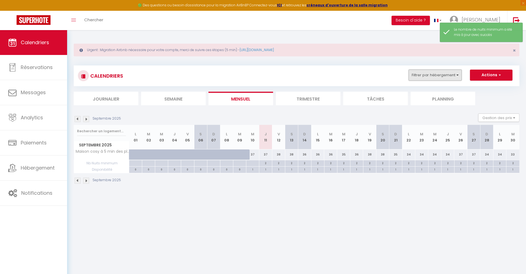
click at [421, 78] on button "Filtrer par hébergement" at bounding box center [435, 75] width 53 height 11
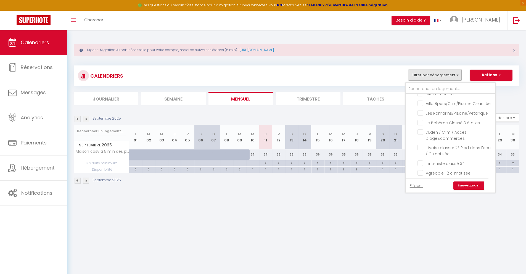
scroll to position [204, 0]
click at [421, 166] on input "Agréable T2 climatisée." at bounding box center [456, 169] width 76 height 6
checkbox input "true"
checkbox input "false"
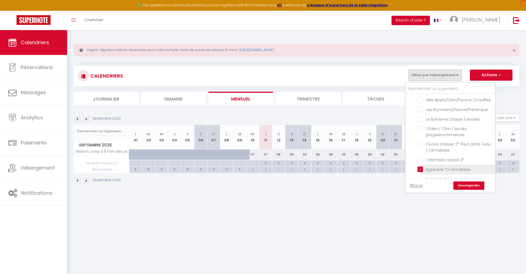
checkbox input "false"
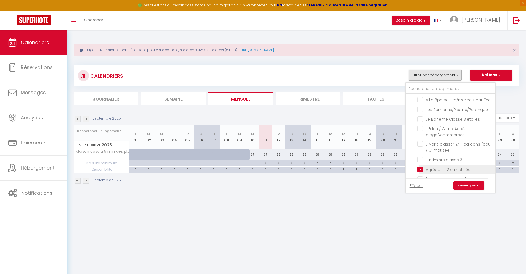
checkbox input "false"
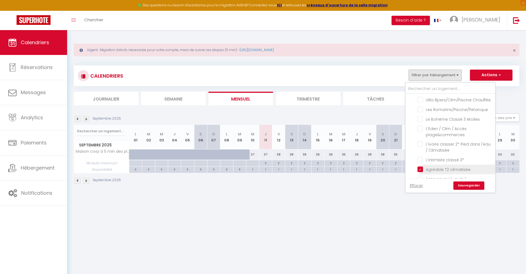
checkbox input "false"
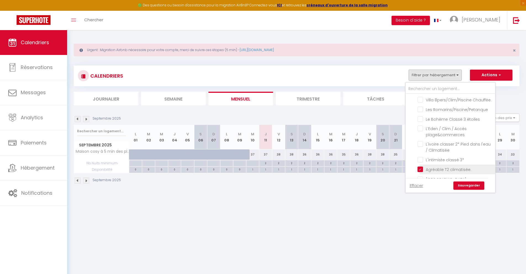
checkbox input "false"
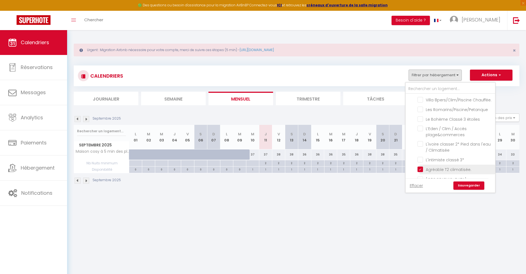
checkbox input "false"
click at [463, 186] on link "Sauvegarder" at bounding box center [469, 185] width 31 height 8
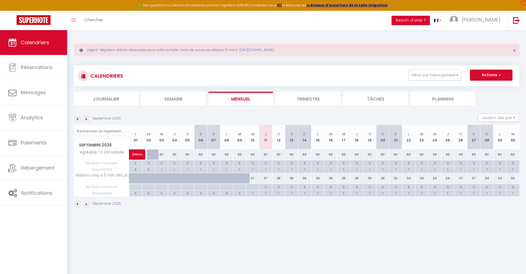
click at [77, 117] on img at bounding box center [78, 119] width 6 height 6
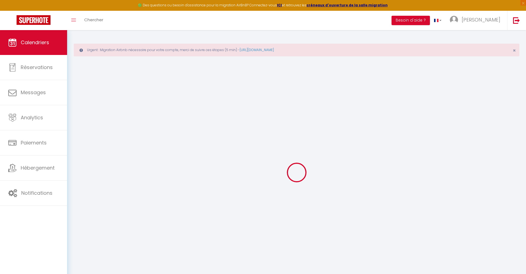
click at [77, 117] on div at bounding box center [297, 172] width 446 height 224
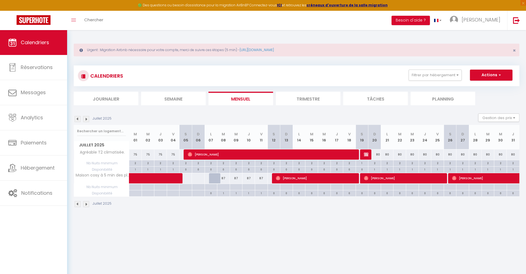
click at [77, 117] on img at bounding box center [78, 119] width 6 height 6
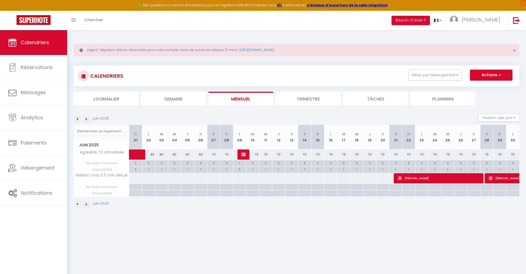
click at [77, 117] on img at bounding box center [78, 119] width 6 height 6
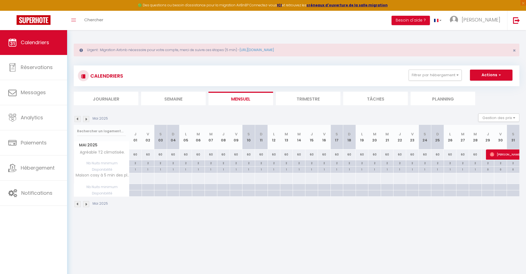
click at [86, 119] on img at bounding box center [86, 119] width 6 height 6
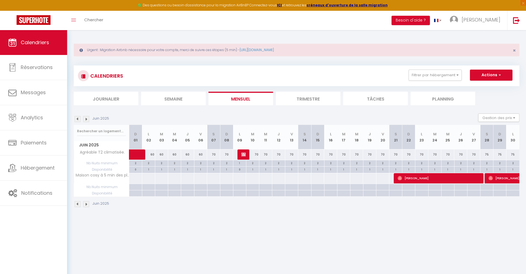
click at [86, 119] on img at bounding box center [86, 119] width 6 height 6
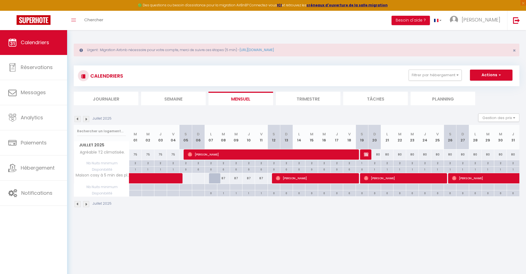
click at [86, 119] on img at bounding box center [86, 119] width 6 height 6
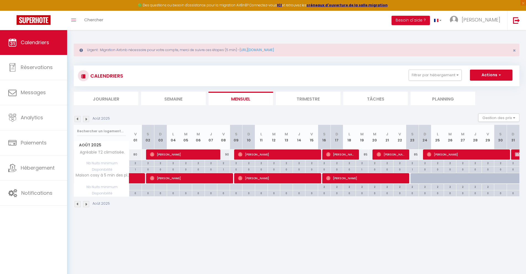
click at [86, 119] on img at bounding box center [86, 119] width 6 height 6
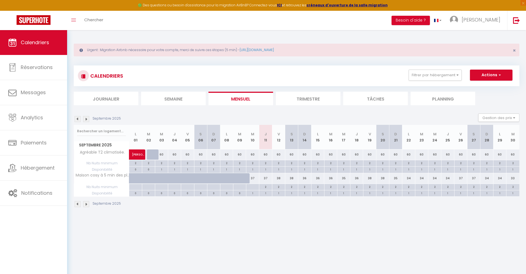
click at [266, 154] on div "60" at bounding box center [265, 154] width 13 height 10
select select "1"
type input "Jeu 11 Septembre 2025"
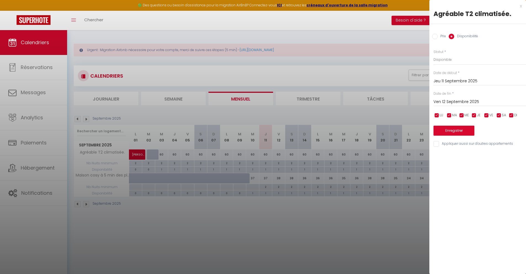
click at [460, 102] on input "Ven 12 Septembre 2025" at bounding box center [480, 101] width 93 height 7
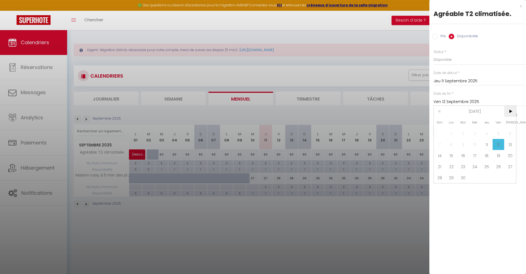
click at [511, 111] on span ">" at bounding box center [510, 111] width 12 height 11
click at [511, 113] on span ">" at bounding box center [510, 111] width 12 height 11
click at [509, 136] on span "3" at bounding box center [510, 133] width 12 height 11
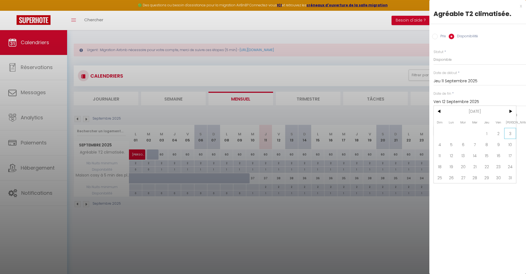
type input "Sam 03 Janvier 2026"
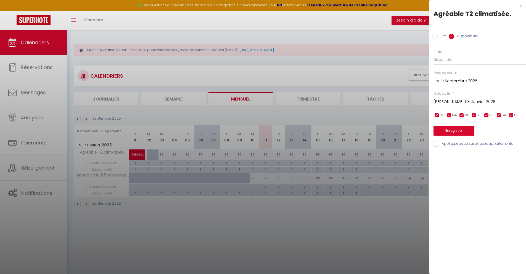
click at [435, 38] on input "Prix" at bounding box center [435, 37] width 6 height 6
radio input "true"
radio input "false"
click at [443, 64] on div "Prix * 60 Statut * Disponible Indisponible Date de début * Jeu 11 Septembre 202…" at bounding box center [478, 95] width 97 height 104
click at [443, 62] on input "60" at bounding box center [480, 59] width 93 height 10
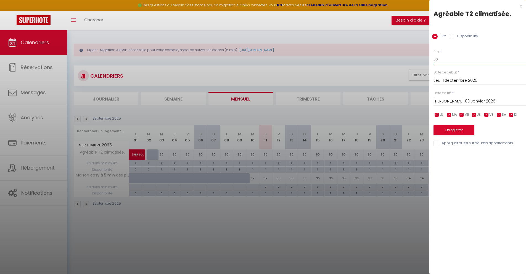
type input "6"
type input "80"
click at [453, 128] on button "Enregistrer" at bounding box center [454, 130] width 41 height 10
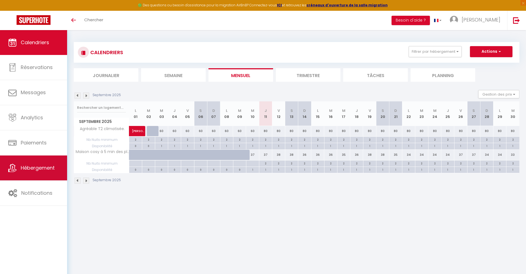
click at [42, 158] on link "Hébergement" at bounding box center [33, 168] width 67 height 25
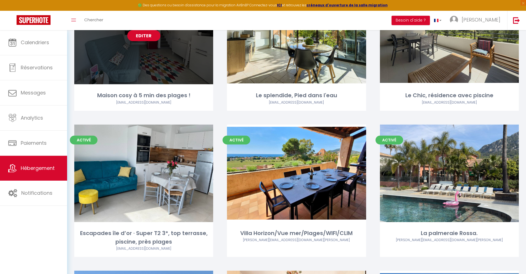
scroll to position [384, 0]
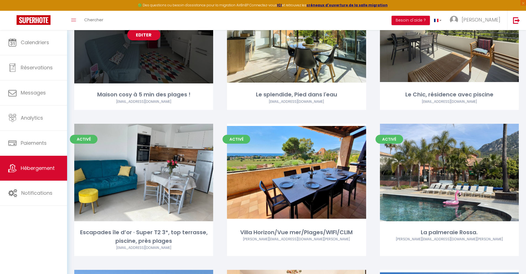
click at [156, 57] on div "Editer" at bounding box center [143, 35] width 139 height 98
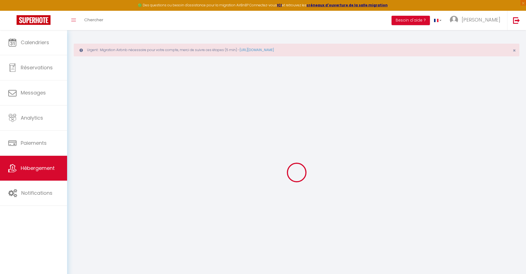
select select "+ 18 %"
select select
checkbox input "false"
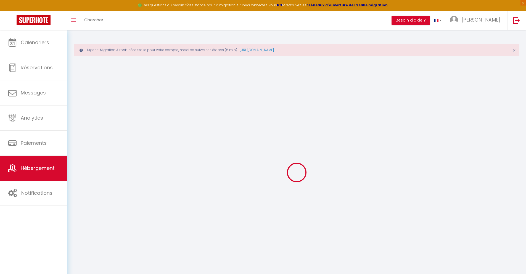
checkbox input "false"
select select
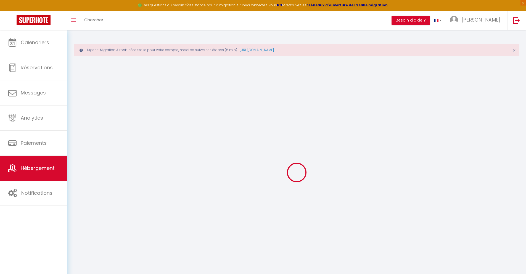
checkbox input "false"
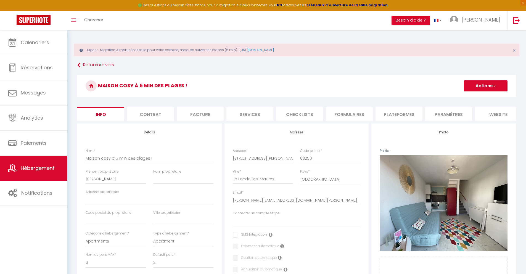
click at [394, 113] on li "Plateformes" at bounding box center [399, 114] width 47 height 14
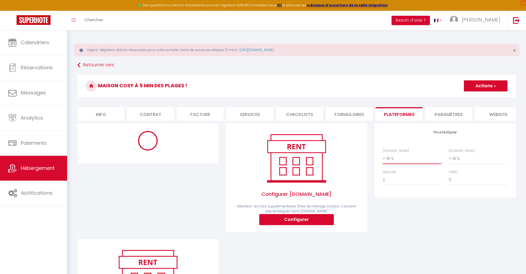
click at [394, 161] on select "0 + 1 % + 2 % + 3 % + 4 % + 5 % + 6 % + 7 % + 8 % + 9 %" at bounding box center [412, 158] width 59 height 10
select select "+ 22 %"
click at [478, 88] on button "Actions" at bounding box center [486, 85] width 44 height 11
click at [477, 100] on link "Enregistrer" at bounding box center [486, 97] width 44 height 7
select select "365"
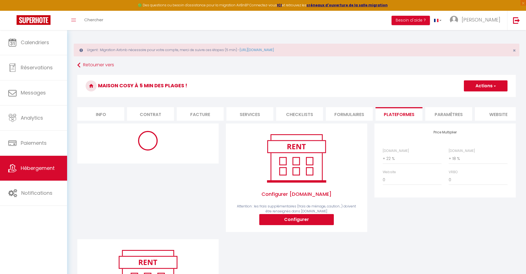
select select
select select "EUR"
select select
select select "17599-894050642767433682"
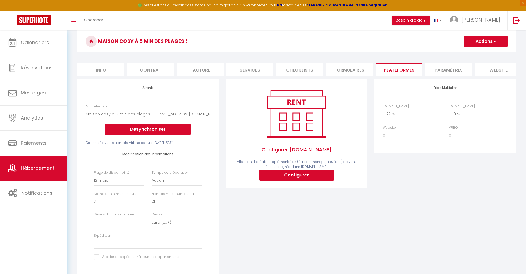
scroll to position [45, 0]
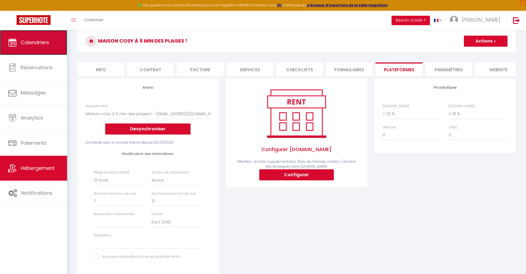
click at [52, 48] on link "Calendriers" at bounding box center [33, 42] width 67 height 25
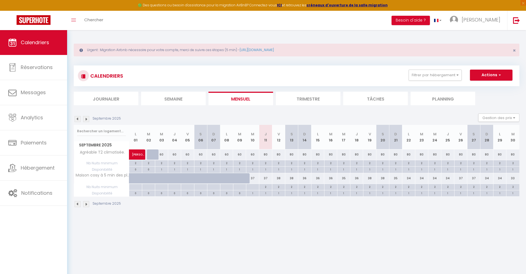
click at [86, 119] on img at bounding box center [86, 119] width 6 height 6
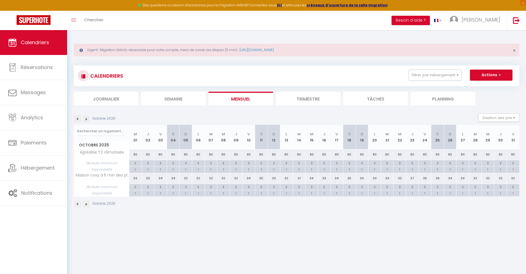
click at [86, 119] on img at bounding box center [86, 119] width 6 height 6
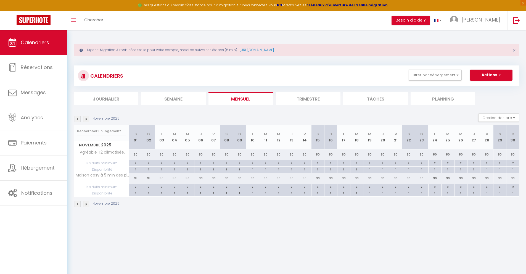
click at [86, 119] on img at bounding box center [86, 119] width 6 height 6
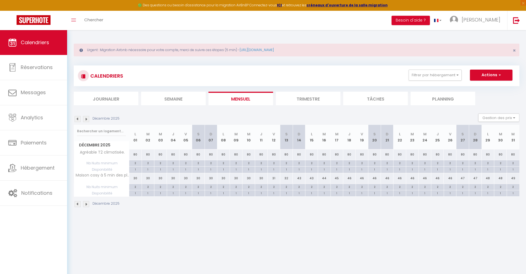
click at [86, 119] on img at bounding box center [86, 119] width 6 height 6
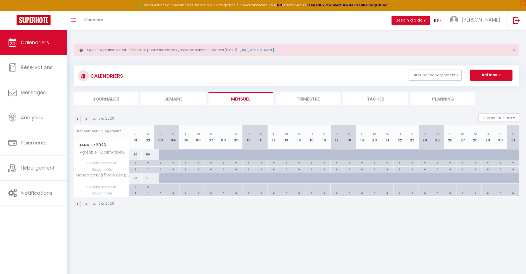
click at [79, 119] on img at bounding box center [78, 119] width 6 height 6
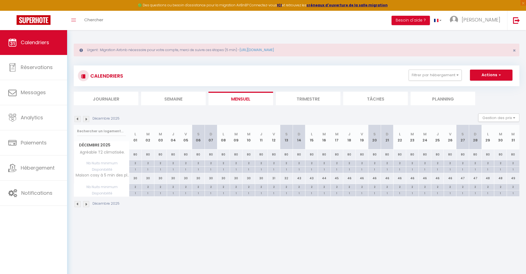
click at [78, 118] on img at bounding box center [78, 119] width 6 height 6
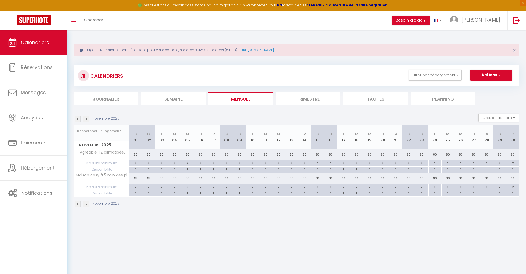
click at [78, 118] on img at bounding box center [78, 119] width 6 height 6
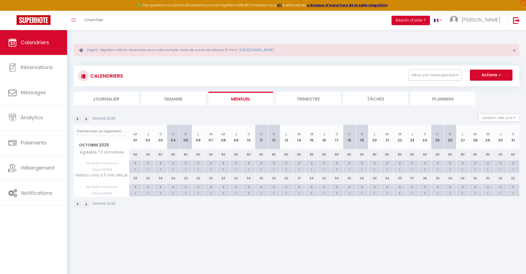
click at [78, 118] on img at bounding box center [78, 119] width 6 height 6
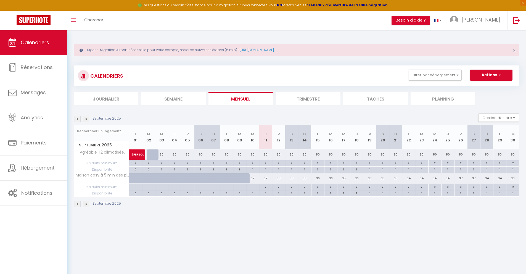
click at [265, 156] on div "80" at bounding box center [265, 154] width 13 height 10
type input "80"
type input "Jeu 11 Septembre 2025"
type input "Ven 12 Septembre 2025"
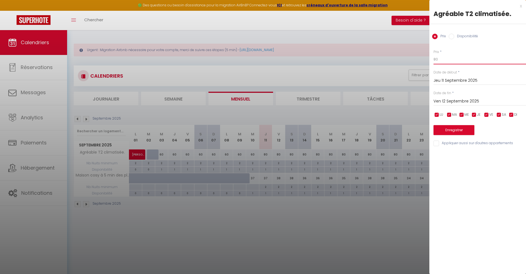
click at [449, 58] on input "80" at bounding box center [480, 59] width 93 height 10
type input "8"
type input "60"
click at [455, 99] on input "Ven 12 Septembre 2025" at bounding box center [480, 101] width 93 height 7
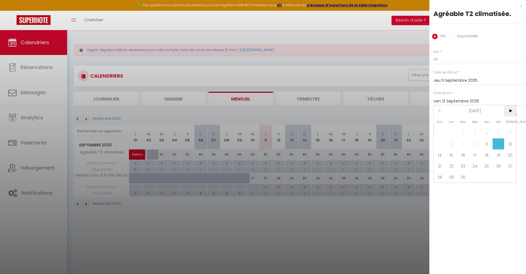
click at [511, 110] on span ">" at bounding box center [510, 110] width 12 height 11
click at [508, 132] on span "4" at bounding box center [510, 132] width 12 height 11
type input "Sam 04 Octobre 2025"
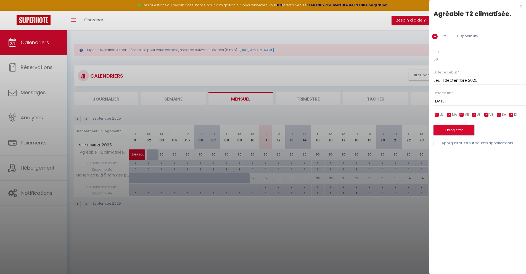
click at [459, 133] on button "Enregistrer" at bounding box center [454, 130] width 41 height 10
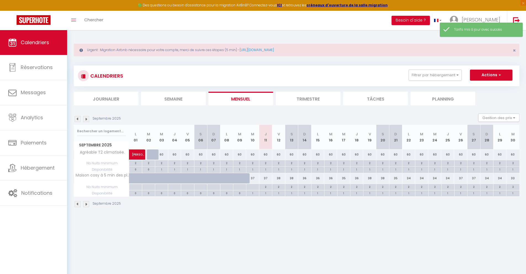
click at [88, 120] on img at bounding box center [86, 119] width 6 height 6
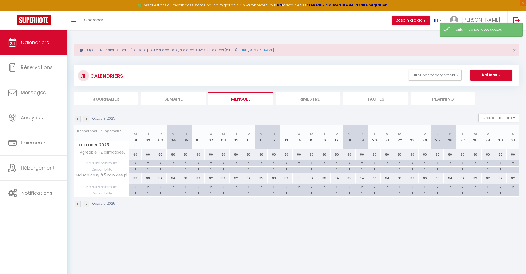
click at [172, 155] on div "80" at bounding box center [173, 154] width 13 height 10
type input "80"
type input "Sam 04 Octobre 2025"
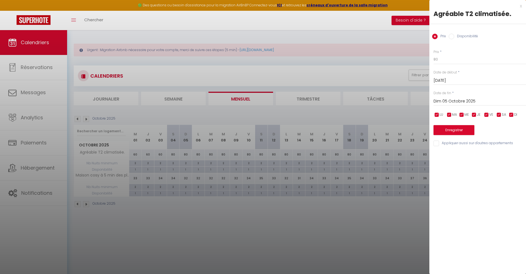
click at [460, 102] on input "Dim 05 Octobre 2025" at bounding box center [480, 101] width 93 height 7
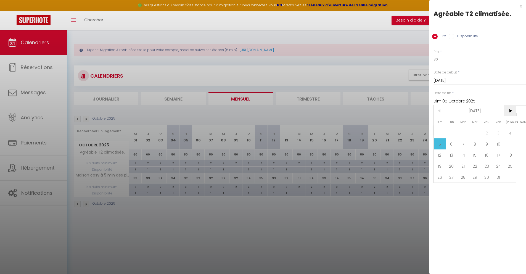
click at [513, 110] on span ">" at bounding box center [510, 110] width 12 height 11
click at [510, 134] on span "1" at bounding box center [510, 132] width 12 height 11
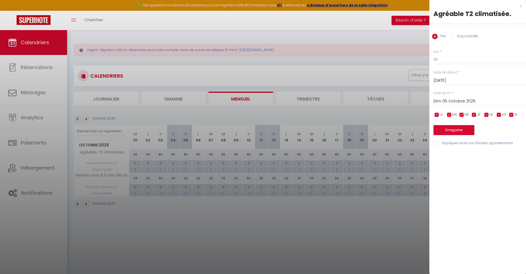
type input "Sam 01 Novembre 2025"
click at [445, 62] on input "80" at bounding box center [480, 59] width 93 height 10
type input "8"
type input "5"
type input "60"
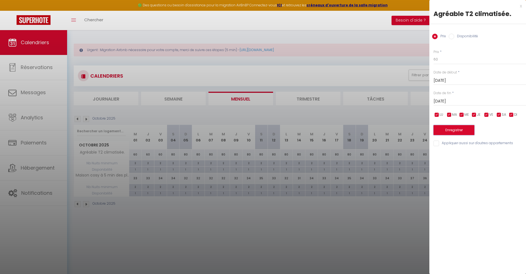
click at [450, 132] on button "Enregistrer" at bounding box center [454, 130] width 41 height 10
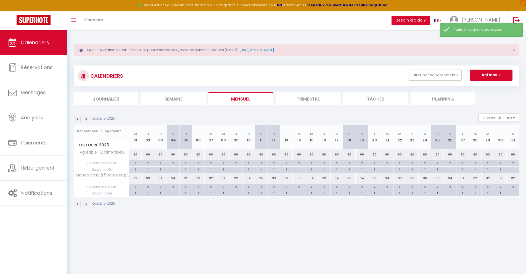
click at [88, 118] on img at bounding box center [86, 119] width 6 height 6
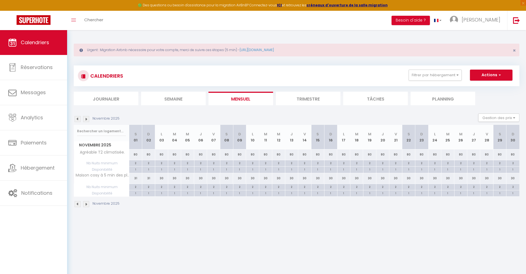
click at [77, 120] on img at bounding box center [78, 119] width 6 height 6
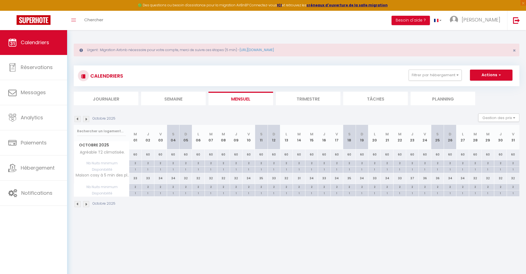
click at [87, 120] on img at bounding box center [86, 119] width 6 height 6
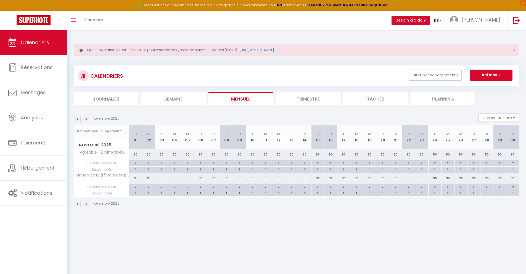
click at [135, 154] on div "80" at bounding box center [135, 154] width 13 height 10
type input "80"
type input "Sam 01 Novembre 2025"
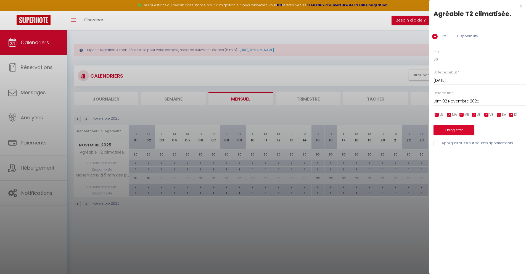
click at [454, 103] on input "Dim 02 Novembre 2025" at bounding box center [480, 101] width 93 height 7
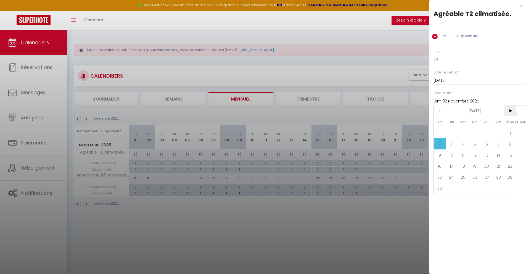
click at [513, 113] on span ">" at bounding box center [510, 110] width 12 height 11
click at [508, 109] on span ">" at bounding box center [510, 110] width 12 height 11
click at [511, 130] on span "3" at bounding box center [510, 132] width 12 height 11
type input "Sam 03 Janvier 2026"
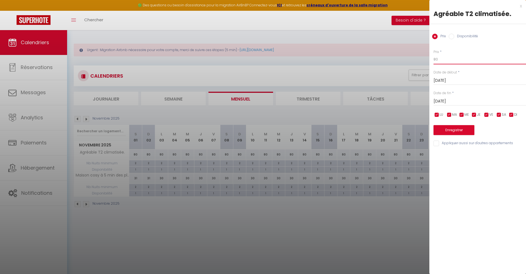
click at [438, 58] on input "80" at bounding box center [480, 59] width 93 height 10
type input "8"
type input "55"
click at [460, 129] on button "Enregistrer" at bounding box center [454, 130] width 41 height 10
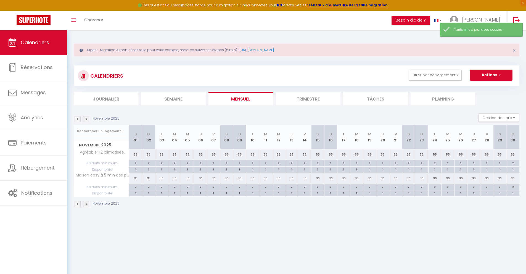
click at [78, 118] on img at bounding box center [78, 119] width 6 height 6
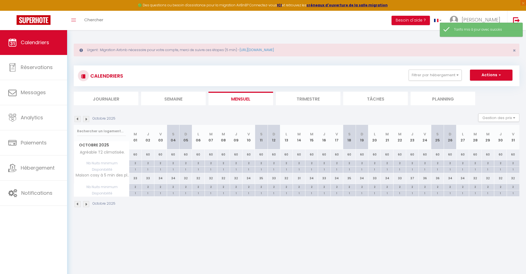
click at [78, 118] on img at bounding box center [78, 119] width 6 height 6
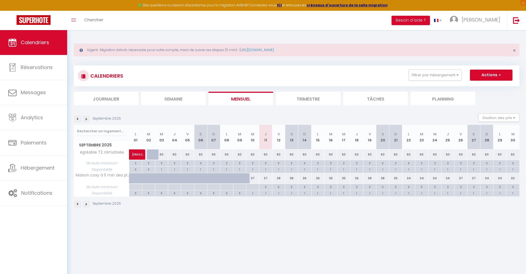
click at [265, 178] on div "37" at bounding box center [265, 178] width 13 height 10
type input "37"
type input "Jeu 11 Septembre 2025"
type input "Ven 12 Septembre 2025"
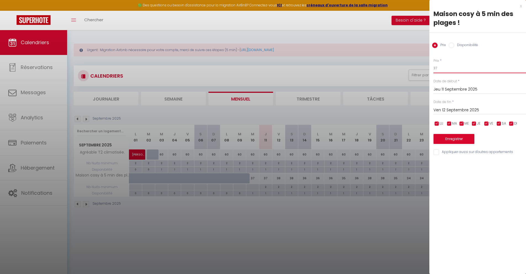
click at [453, 71] on input "37" at bounding box center [480, 68] width 93 height 10
type input "3"
type input "80"
click at [457, 107] on input "Ven 12 Septembre 2025" at bounding box center [480, 110] width 93 height 7
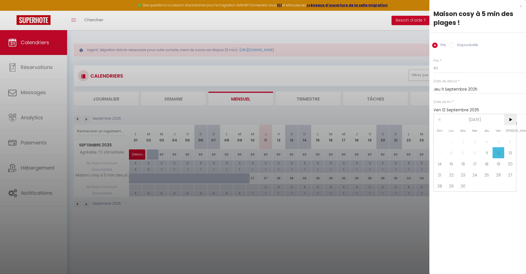
click at [514, 121] on span ">" at bounding box center [510, 119] width 12 height 11
click at [510, 139] on span "4" at bounding box center [510, 141] width 12 height 11
type input "Sam 04 Octobre 2025"
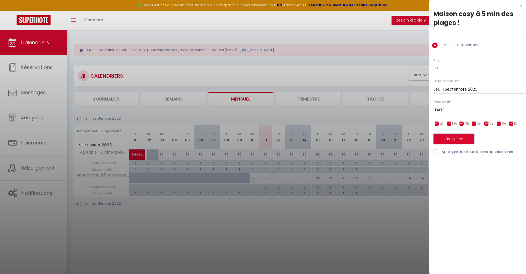
click at [463, 136] on button "Enregistrer" at bounding box center [454, 139] width 41 height 10
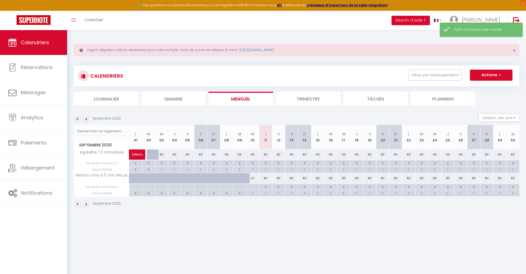
click at [86, 119] on img at bounding box center [86, 119] width 6 height 6
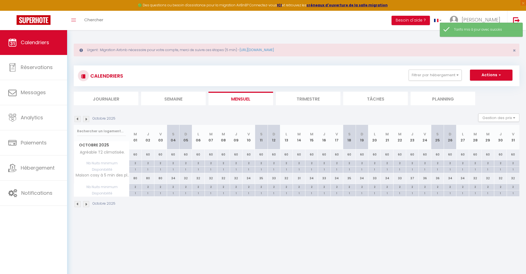
click at [172, 177] on div "34" at bounding box center [173, 178] width 13 height 10
type input "34"
type input "Sam 04 Octobre 2025"
type input "Dim 05 Octobre 2025"
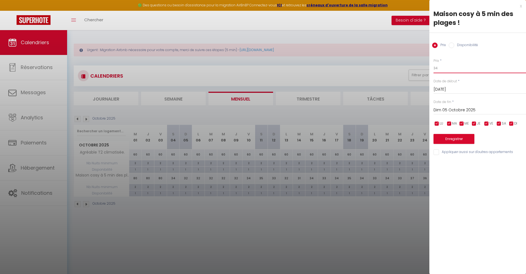
click at [446, 69] on input "34" at bounding box center [480, 68] width 93 height 10
type input "3"
type input "70"
click at [456, 110] on input "Dim 05 Octobre 2025" at bounding box center [480, 110] width 93 height 7
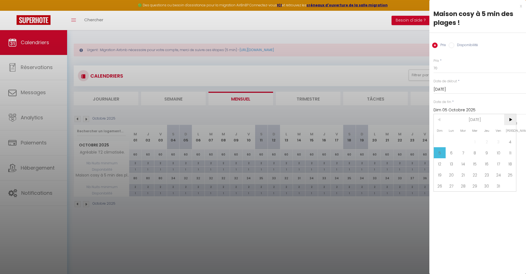
click at [512, 120] on span ">" at bounding box center [510, 119] width 12 height 11
click at [511, 142] on span "1" at bounding box center [510, 141] width 12 height 11
type input "Sam 01 Novembre 2025"
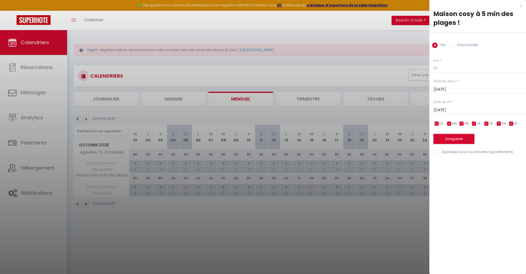
click at [465, 139] on button "Enregistrer" at bounding box center [454, 139] width 41 height 10
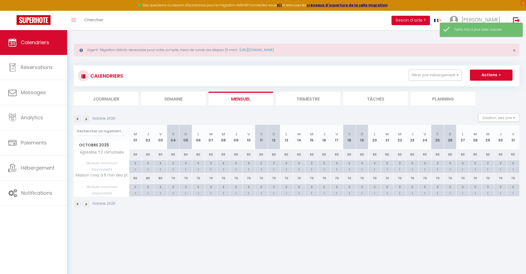
click at [86, 119] on img at bounding box center [86, 119] width 6 height 6
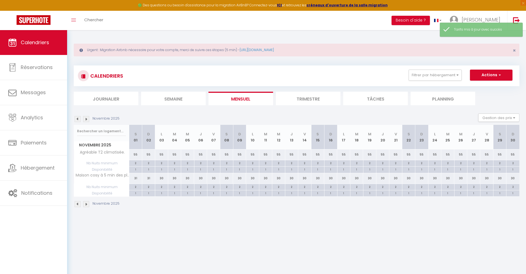
click at [78, 118] on img at bounding box center [78, 119] width 6 height 6
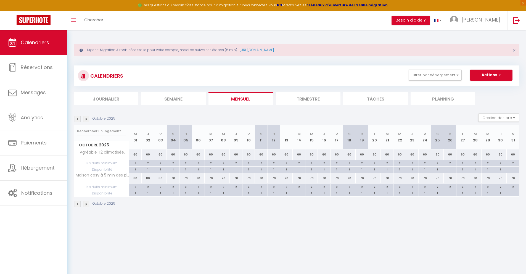
click at [83, 118] on img at bounding box center [86, 119] width 6 height 6
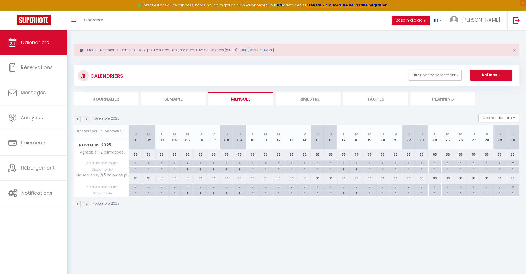
click at [137, 179] on div "31" at bounding box center [135, 178] width 13 height 10
type input "31"
type input "Sam 01 Novembre 2025"
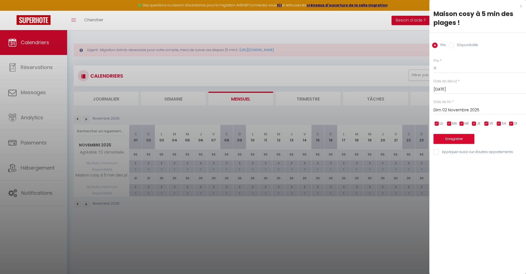
click at [458, 107] on input "Dim 02 Novembre 2025" at bounding box center [480, 110] width 93 height 7
click at [511, 116] on span ">" at bounding box center [510, 119] width 12 height 11
click at [510, 123] on span ">" at bounding box center [510, 119] width 12 height 11
click at [508, 139] on span "3" at bounding box center [510, 141] width 12 height 11
type input "Sam 03 Janvier 2026"
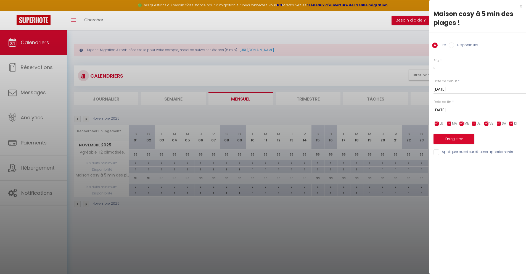
click at [451, 68] on input "31" at bounding box center [480, 68] width 93 height 10
type input "3"
type input "65"
click at [457, 137] on button "Enregistrer" at bounding box center [454, 139] width 41 height 10
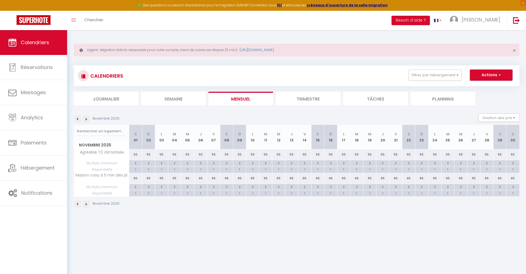
click at [488, 78] on button "Actions" at bounding box center [491, 75] width 43 height 11
click at [439, 88] on div "CALENDRIERS Filtrer par hébergement Tous Studio-Terrasse-Vue mer Nouveauté,T2 c…" at bounding box center [297, 85] width 446 height 40
click at [79, 122] on div "Novembre 2025 Gestion des prix Nb Nuits minimum Règles Disponibilité" at bounding box center [297, 119] width 446 height 11
click at [78, 119] on img at bounding box center [78, 119] width 6 height 6
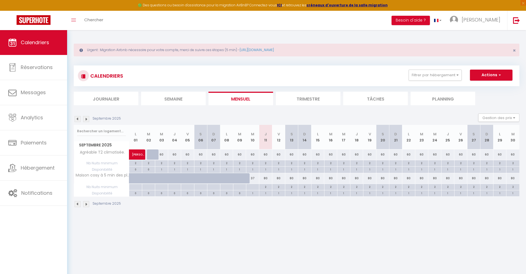
click at [265, 178] on div "80" at bounding box center [265, 178] width 13 height 10
type input "80"
type input "Jeu 11 Septembre 2025"
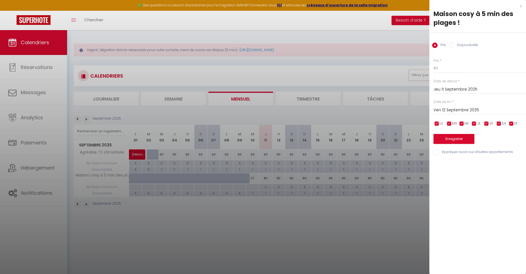
click at [443, 111] on input "Ven 12 Septembre 2025" at bounding box center [480, 110] width 93 height 7
click at [512, 118] on span ">" at bounding box center [510, 119] width 12 height 11
click at [506, 142] on span "4" at bounding box center [510, 141] width 12 height 11
type input "Sam 04 Octobre 2025"
click at [440, 67] on input "80" at bounding box center [480, 68] width 93 height 10
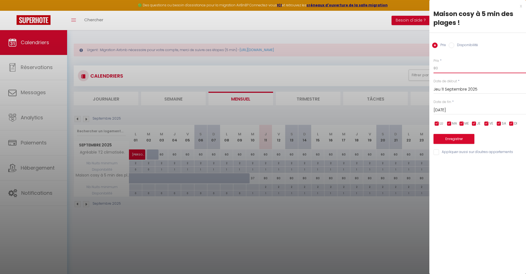
type input "8"
type input "70"
click at [458, 136] on button "Enregistrer" at bounding box center [454, 139] width 41 height 10
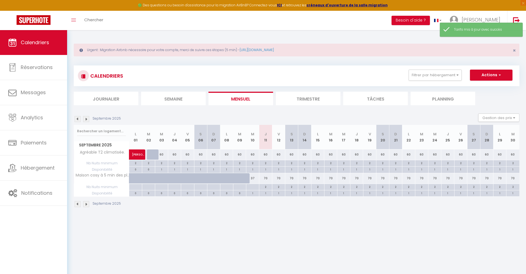
click at [86, 119] on img at bounding box center [86, 119] width 6 height 6
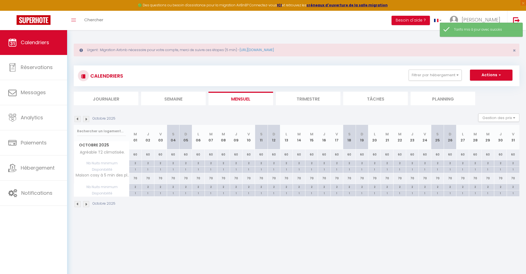
click at [86, 119] on img at bounding box center [86, 119] width 6 height 6
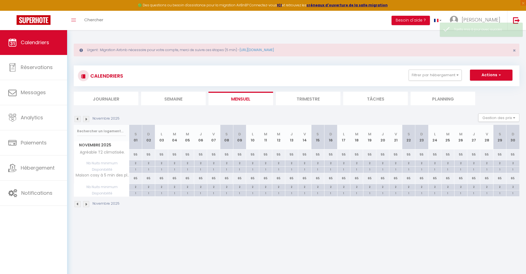
click at [86, 119] on img at bounding box center [86, 119] width 6 height 6
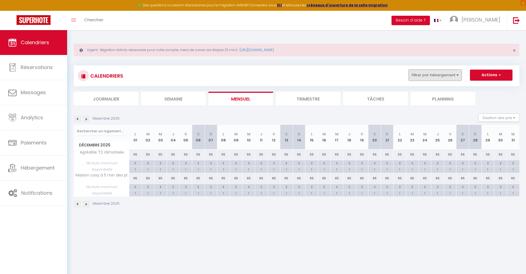
click at [456, 73] on button "Filtrer par hébergement" at bounding box center [435, 75] width 53 height 11
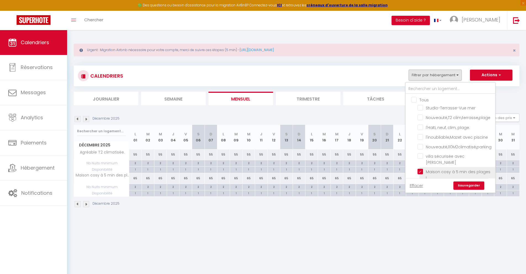
click at [422, 169] on input "Maison cosy à 5 min des plages !" at bounding box center [456, 172] width 76 height 6
checkbox input "false"
click at [420, 170] on input "Agréable T2 climatisée." at bounding box center [456, 173] width 76 height 6
checkbox input "false"
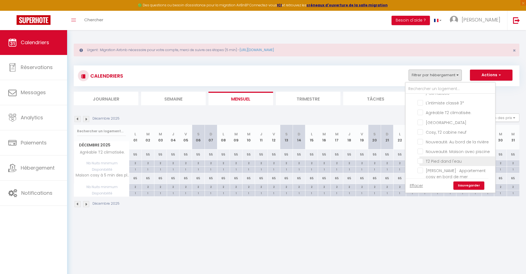
click at [420, 168] on input "[PERSON_NAME] · Appartement cosy en bord de mer" at bounding box center [456, 171] width 76 height 6
checkbox input "true"
checkbox input "false"
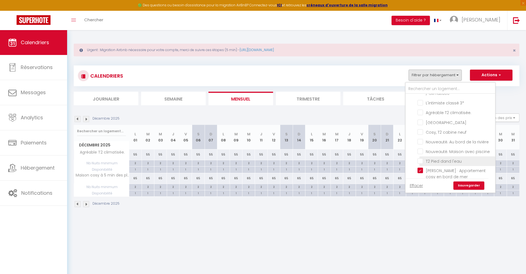
checkbox input "false"
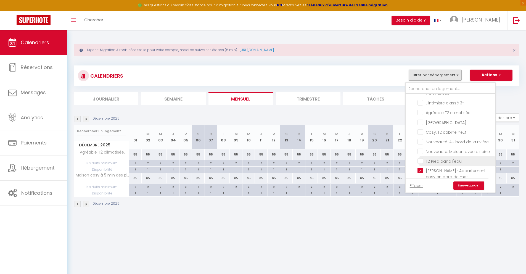
checkbox input "false"
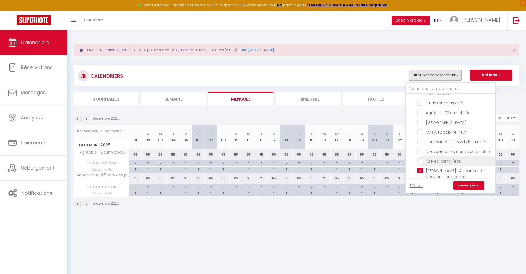
checkbox input "false"
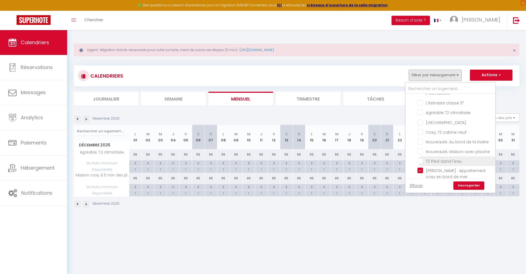
checkbox input "false"
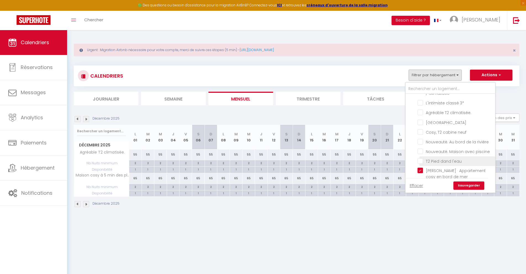
checkbox input "false"
click at [464, 183] on link "Sauvegarder" at bounding box center [469, 185] width 31 height 8
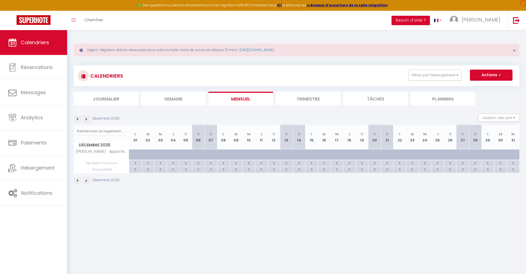
click at [79, 119] on img at bounding box center [78, 119] width 6 height 6
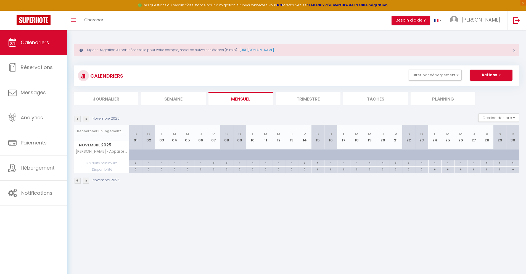
click at [79, 119] on img at bounding box center [78, 119] width 6 height 6
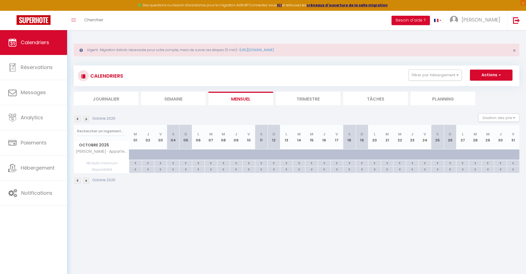
click at [79, 119] on img at bounding box center [78, 119] width 6 height 6
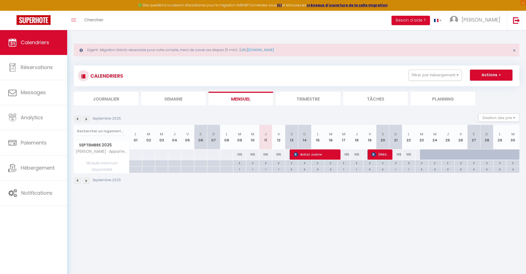
click at [422, 154] on div at bounding box center [426, 154] width 13 height 10
type input "105"
type input "Mar 23 Septembre 2025"
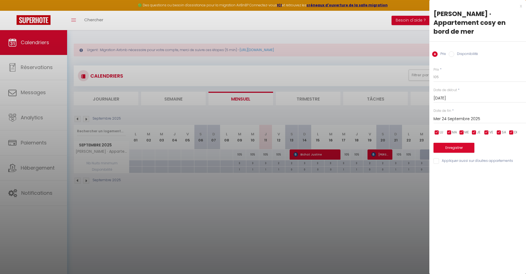
click at [466, 115] on input "Mer 24 Septembre 2025" at bounding box center [480, 118] width 93 height 7
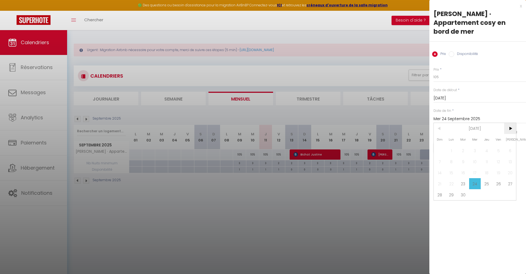
click at [510, 123] on span ">" at bounding box center [510, 128] width 12 height 11
click at [511, 145] on span "3" at bounding box center [510, 150] width 12 height 11
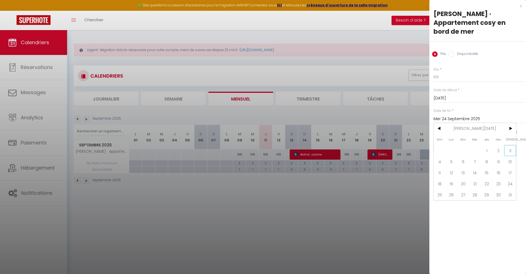
type input "Sam 03 Janvier 2026"
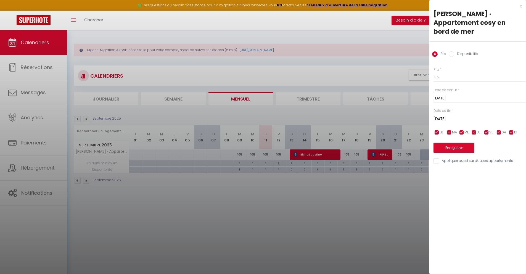
click at [453, 51] on input "Disponibilité" at bounding box center [452, 54] width 6 height 6
radio input "true"
radio input "false"
click at [450, 72] on select "Disponible Indisponible" at bounding box center [480, 77] width 93 height 10
click at [463, 143] on button "Enregistrer" at bounding box center [454, 148] width 41 height 10
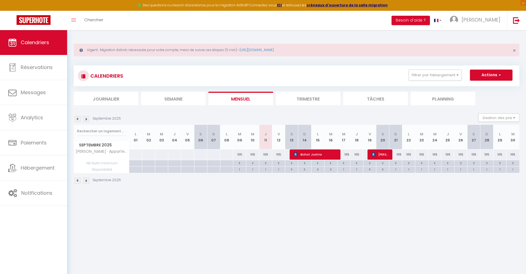
click at [396, 164] on div "3" at bounding box center [395, 162] width 13 height 5
type input "3"
type input "Dim 21 Septembre 2025"
type input "Lun 22 Septembre 2025"
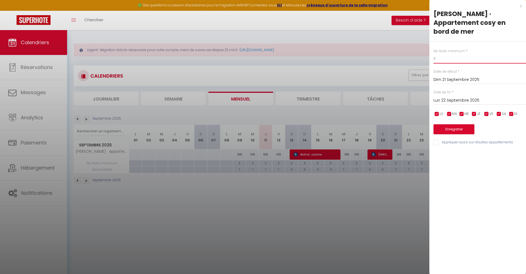
click at [438, 54] on input "3" at bounding box center [480, 59] width 93 height 10
type input "2"
click at [453, 97] on input "Lun 22 Septembre 2025" at bounding box center [480, 100] width 93 height 7
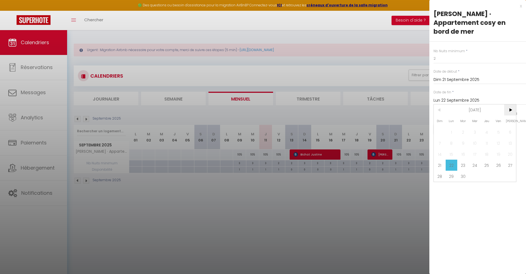
click at [511, 104] on span ">" at bounding box center [510, 109] width 12 height 11
drag, startPoint x: 510, startPoint y: 120, endPoint x: 505, endPoint y: 116, distance: 5.5
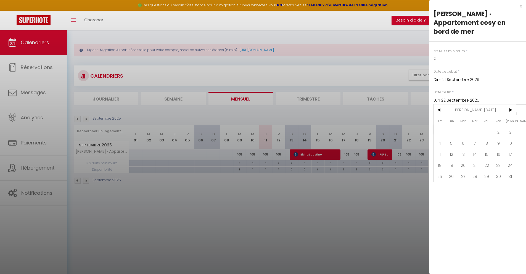
click at [509, 127] on span "3" at bounding box center [510, 132] width 12 height 11
type input "Sam 03 Janvier 2026"
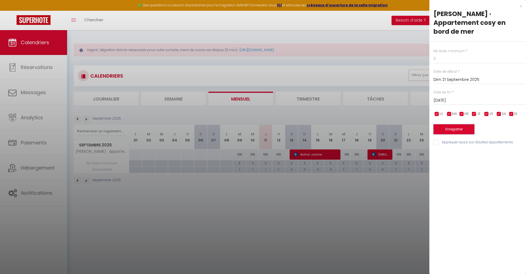
click at [451, 124] on button "Enregistrer" at bounding box center [454, 129] width 41 height 10
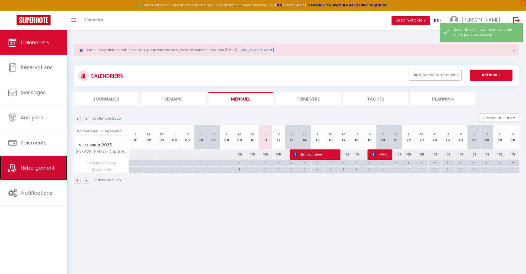
click at [48, 168] on span "Hébergement" at bounding box center [38, 167] width 34 height 7
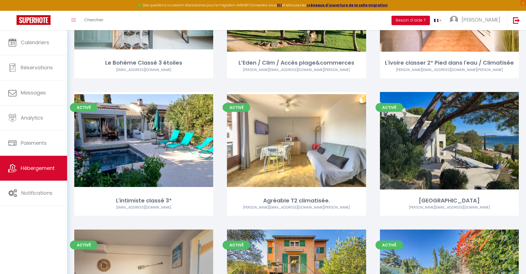
scroll to position [1177, 0]
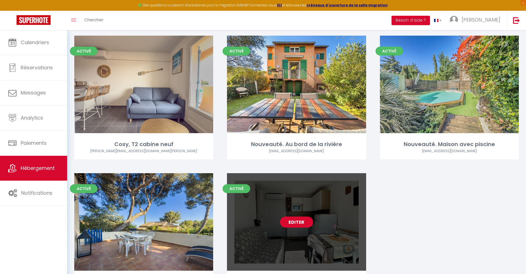
click at [293, 223] on link "Editer" at bounding box center [296, 222] width 33 height 11
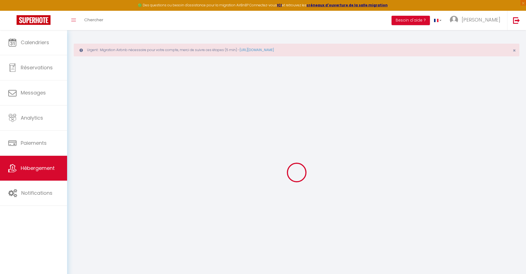
select select
checkbox input "false"
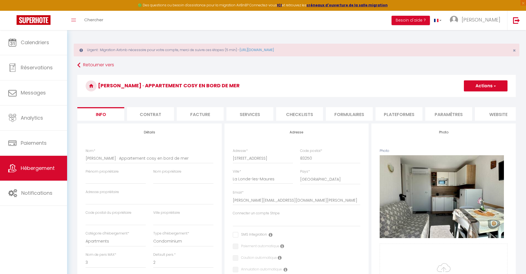
click at [400, 109] on li "Plateformes" at bounding box center [399, 114] width 47 height 14
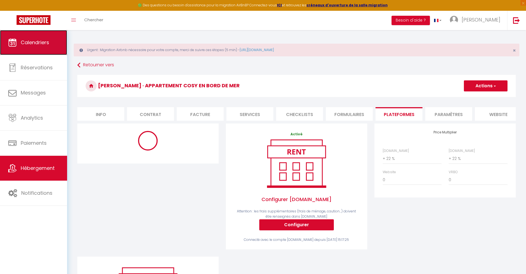
click at [44, 38] on link "Calendriers" at bounding box center [33, 42] width 67 height 25
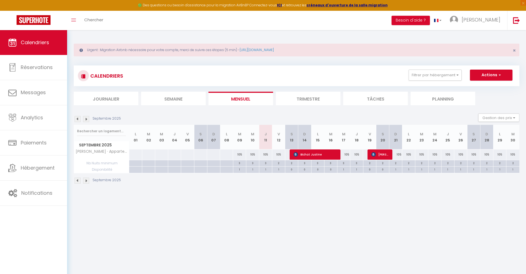
click at [89, 120] on img at bounding box center [86, 119] width 6 height 6
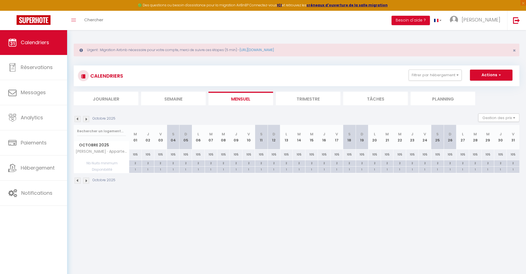
click at [85, 118] on img at bounding box center [86, 119] width 6 height 6
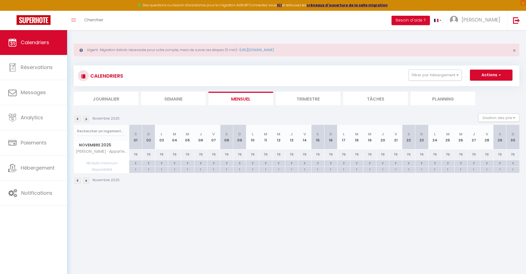
click at [75, 118] on img at bounding box center [78, 119] width 6 height 6
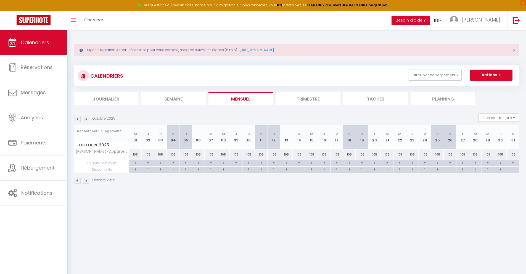
click at [75, 118] on img at bounding box center [78, 119] width 6 height 6
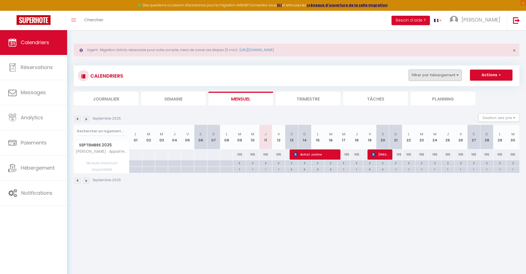
click at [440, 68] on div "CALENDRIERS Filtrer par hébergement Tous Studio-Terrasse-Vue mer Nouveauté,T2 c…" at bounding box center [297, 75] width 446 height 21
click at [440, 73] on button "Filtrer par hébergement" at bounding box center [435, 75] width 53 height 11
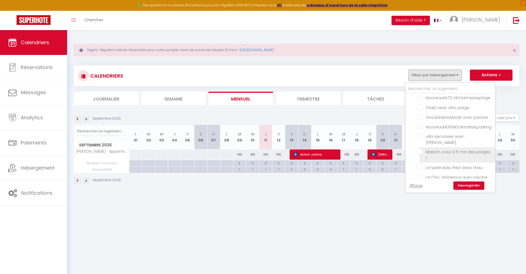
scroll to position [71, 0]
click at [429, 214] on body "🟢 Des questions ou besoin d'assistance pour la migration AirBnB? Connectez-vous…" at bounding box center [263, 167] width 526 height 274
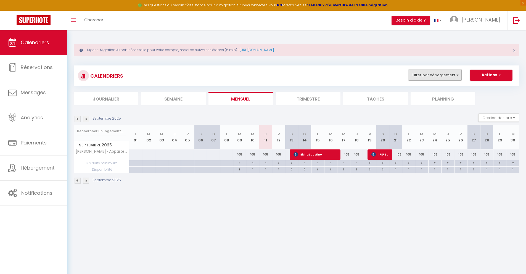
click at [457, 75] on button "Filtrer par hébergement" at bounding box center [435, 75] width 53 height 11
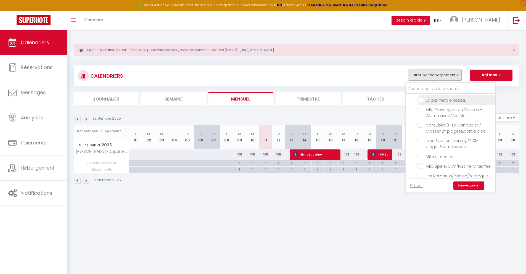
scroll to position [146, 0]
click at [419, 130] on input "Isles Évasion: parking/100M plages/commerces" at bounding box center [456, 133] width 76 height 6
checkbox input "true"
checkbox input "false"
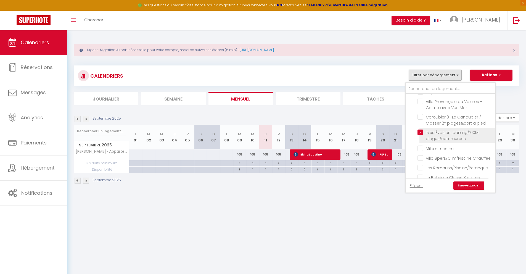
checkbox input "false"
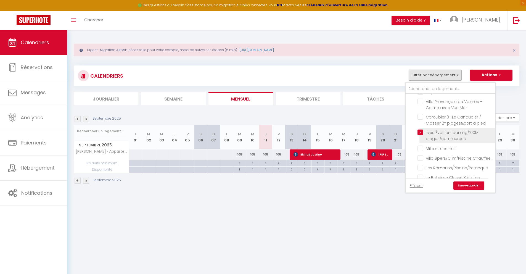
checkbox input "false"
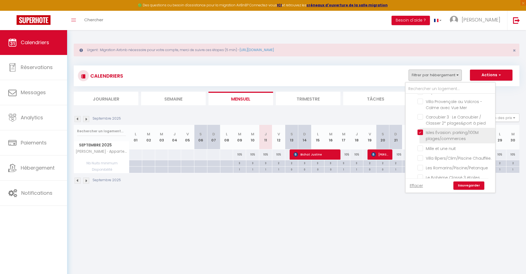
checkbox input "false"
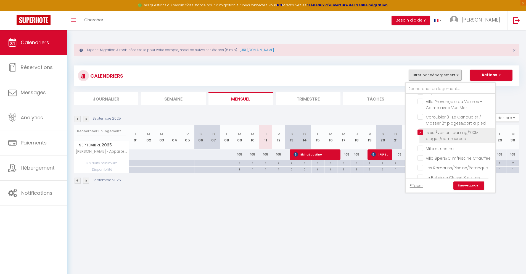
checkbox input "false"
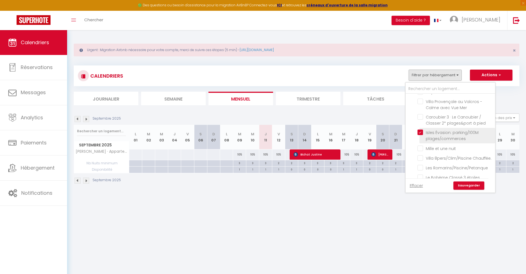
checkbox input "false"
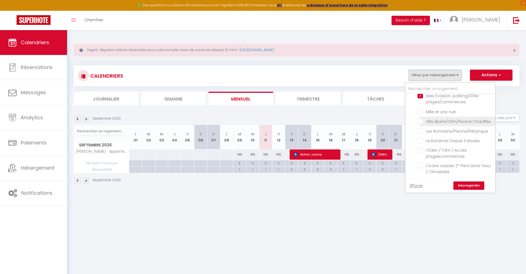
scroll to position [187, 0]
click at [420, 143] on input "L’Eden / Clim / Accès plage&commerces" at bounding box center [456, 146] width 76 height 6
checkbox input "true"
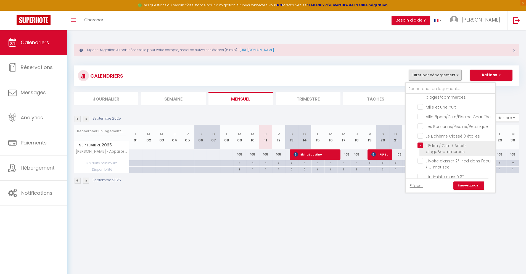
checkbox input "false"
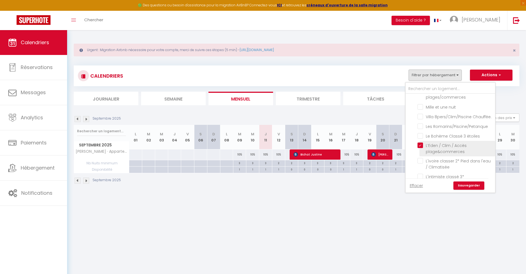
checkbox input "false"
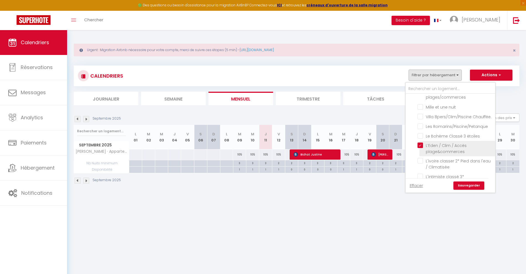
checkbox input "false"
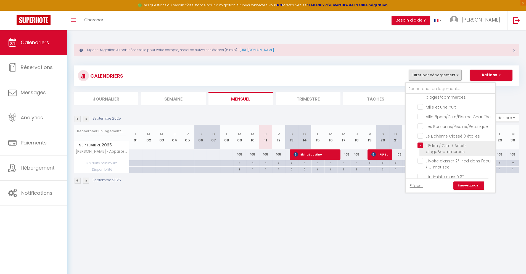
checkbox input "false"
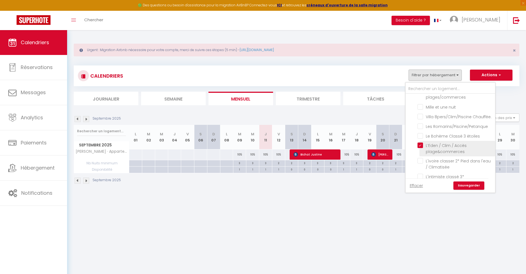
checkbox input "false"
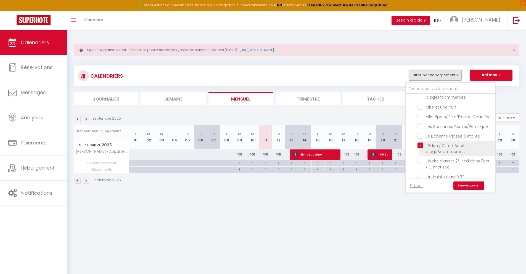
checkbox input "false"
click at [471, 185] on link "Sauvegarder" at bounding box center [469, 185] width 31 height 8
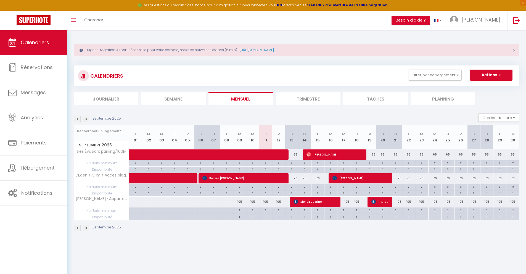
click at [86, 119] on img at bounding box center [86, 119] width 6 height 6
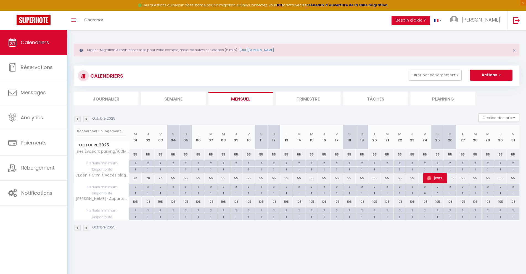
click at [79, 119] on img at bounding box center [78, 119] width 6 height 6
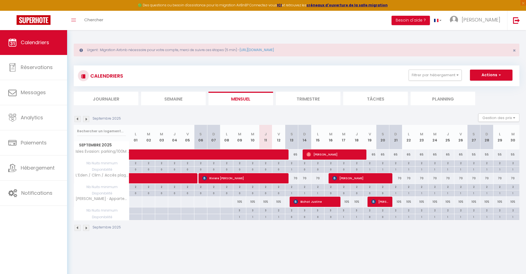
click at [88, 119] on img at bounding box center [86, 119] width 6 height 6
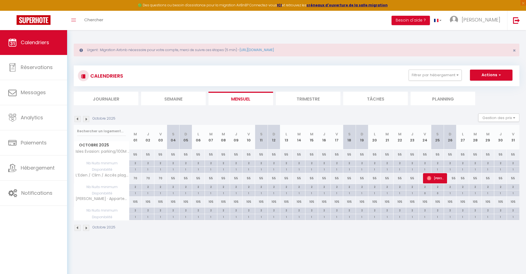
click at [77, 118] on img at bounding box center [78, 119] width 6 height 6
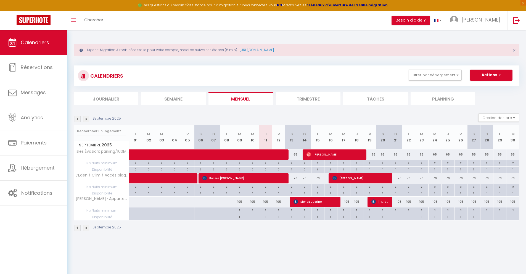
click at [398, 202] on div "105" at bounding box center [395, 202] width 13 height 10
type input "105"
type input "Dim 21 Septembre 2025"
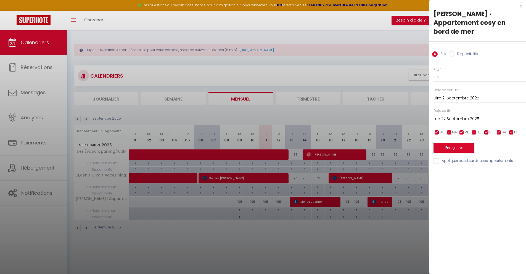
click at [484, 115] on input "Lun 22 Septembre 2025" at bounding box center [480, 118] width 93 height 7
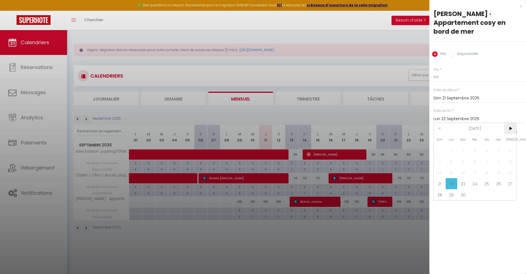
click at [509, 123] on span ">" at bounding box center [510, 128] width 12 height 11
click at [507, 145] on span "4" at bounding box center [510, 150] width 12 height 11
type input "Sam 04 Octobre 2025"
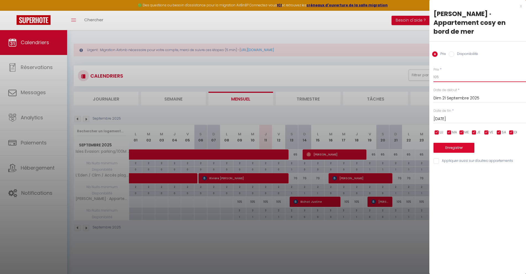
click at [450, 72] on input "105" at bounding box center [480, 77] width 93 height 10
type input "1"
type input "65"
click at [457, 143] on button "Enregistrer" at bounding box center [454, 148] width 41 height 10
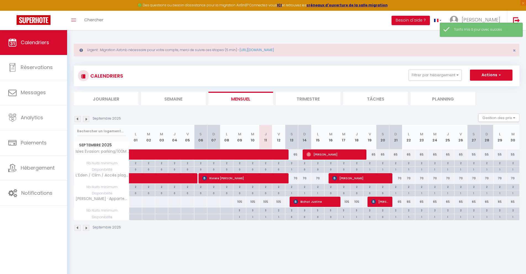
click at [346, 204] on div "105" at bounding box center [343, 202] width 13 height 10
type input "105"
type input "Mer 17 Septembre 2025"
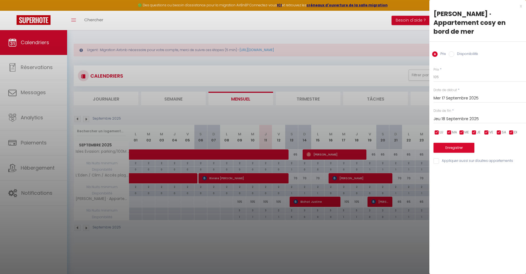
click at [444, 115] on input "Jeu 18 Septembre 2025" at bounding box center [480, 118] width 93 height 7
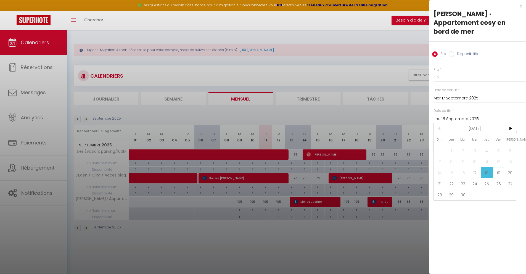
click at [497, 167] on span "19" at bounding box center [499, 172] width 12 height 11
type input "Ven 19 Septembre 2025"
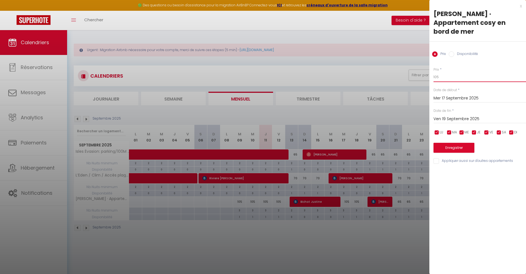
click at [454, 72] on input "105" at bounding box center [480, 77] width 93 height 10
type input "1"
type input "65"
click at [454, 143] on button "Enregistrer" at bounding box center [454, 148] width 41 height 10
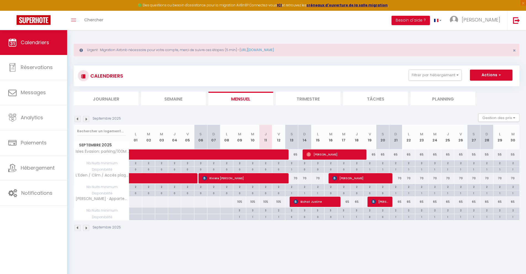
click at [87, 119] on img at bounding box center [86, 119] width 6 height 6
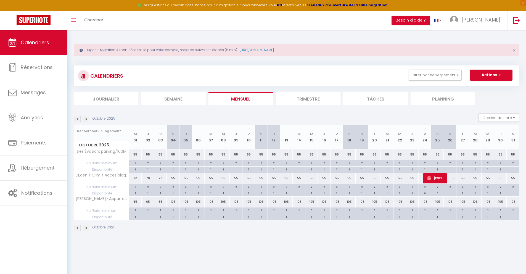
click at [173, 202] on div "105" at bounding box center [173, 202] width 13 height 10
type input "105"
type input "Sam 04 Octobre 2025"
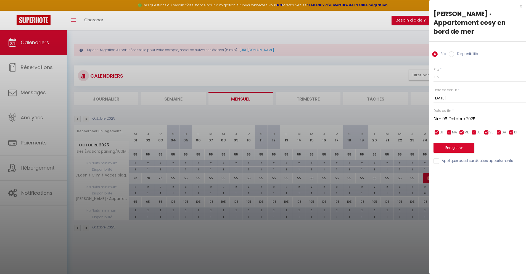
click at [466, 115] on input "Dim 05 Octobre 2025" at bounding box center [480, 118] width 93 height 7
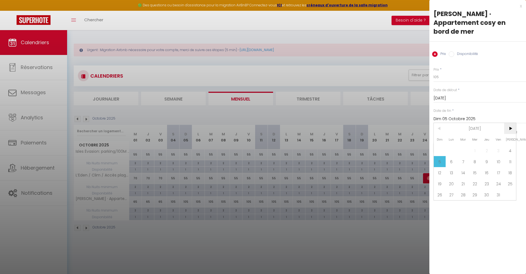
click at [509, 123] on span ">" at bounding box center [510, 128] width 12 height 11
click at [509, 145] on span "3" at bounding box center [510, 150] width 12 height 11
type input "Sam 03 Janvier 2026"
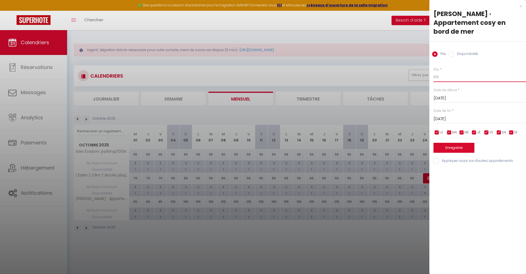
click at [450, 72] on input "105" at bounding box center [480, 77] width 93 height 10
type input "1"
type input "55"
click at [449, 143] on button "Enregistrer" at bounding box center [454, 148] width 41 height 10
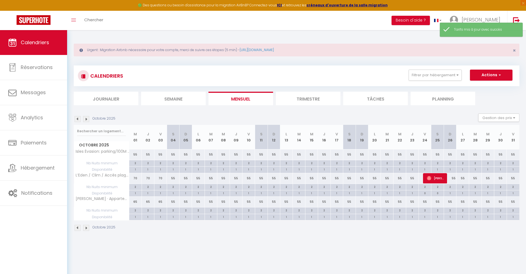
click at [85, 119] on img at bounding box center [86, 119] width 6 height 6
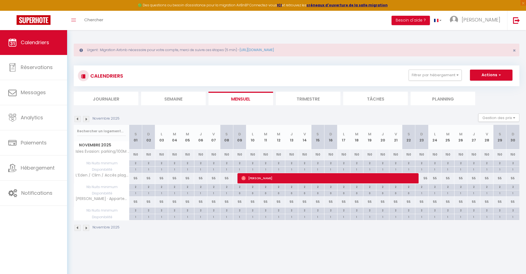
click at [86, 118] on img at bounding box center [86, 119] width 6 height 6
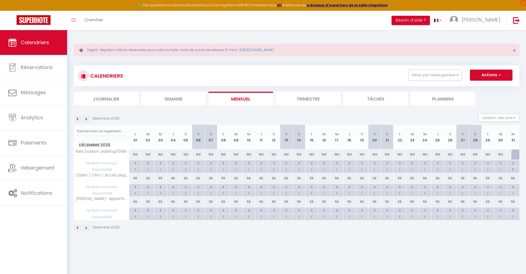
click at [86, 118] on img at bounding box center [86, 119] width 6 height 6
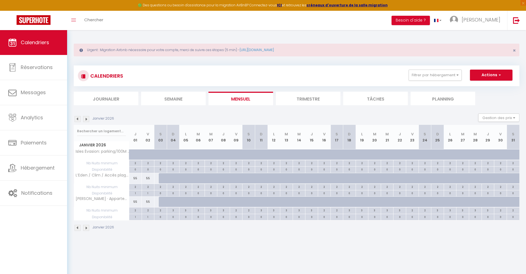
click at [77, 117] on img at bounding box center [78, 119] width 6 height 6
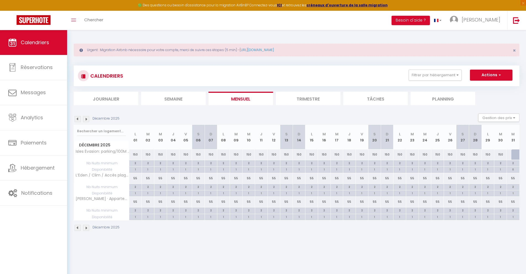
click at [77, 117] on img at bounding box center [78, 119] width 6 height 6
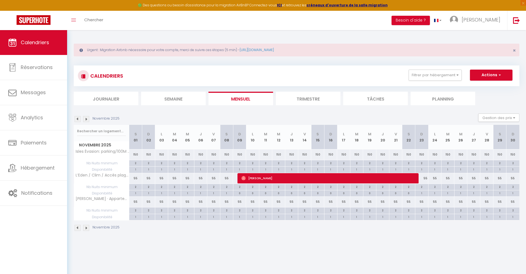
click at [77, 117] on img at bounding box center [78, 119] width 6 height 6
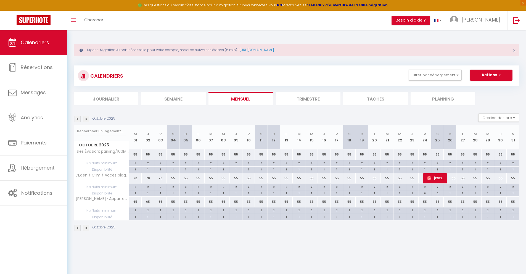
click at [85, 118] on img at bounding box center [86, 119] width 6 height 6
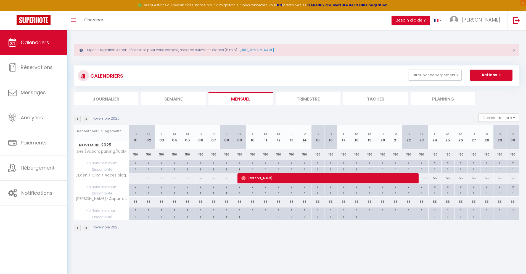
click at [134, 154] on div "150" at bounding box center [135, 154] width 13 height 10
type input "150"
type input "Sam 01 Novembre 2025"
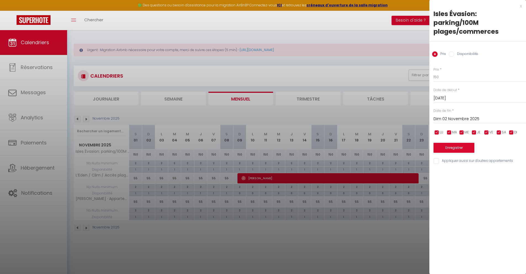
click at [442, 117] on input "Dim 02 Novembre 2025" at bounding box center [480, 118] width 93 height 7
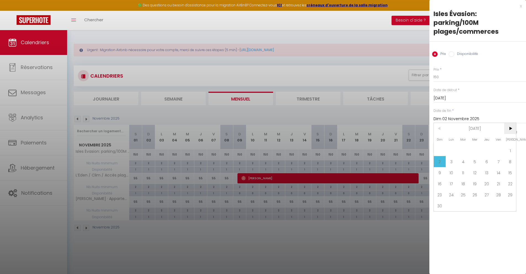
click at [512, 130] on span ">" at bounding box center [510, 128] width 12 height 11
click at [512, 132] on span ">" at bounding box center [510, 128] width 12 height 11
drag, startPoint x: 512, startPoint y: 152, endPoint x: 504, endPoint y: 133, distance: 20.5
click at [512, 152] on span "3" at bounding box center [510, 150] width 12 height 11
type input "Sam 03 Janvier 2026"
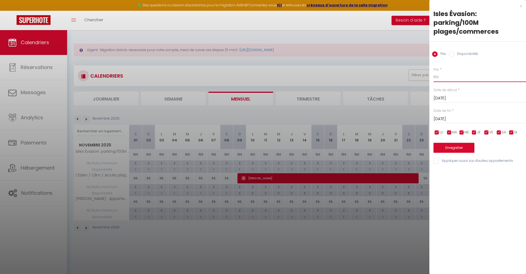
click at [460, 75] on input "150" at bounding box center [480, 77] width 93 height 10
type input "1"
type input "55"
click at [452, 145] on button "Enregistrer" at bounding box center [454, 148] width 41 height 10
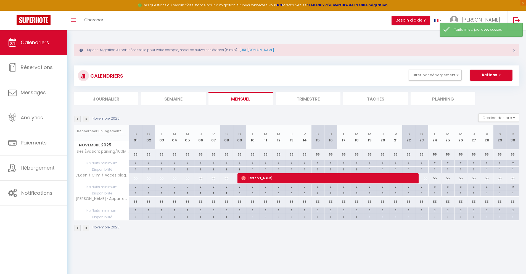
click at [79, 121] on img at bounding box center [78, 119] width 6 height 6
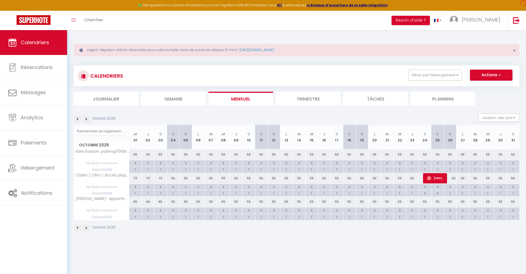
click at [79, 121] on img at bounding box center [78, 119] width 6 height 6
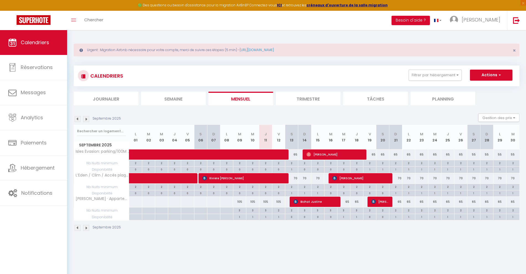
click at [86, 121] on img at bounding box center [86, 119] width 6 height 6
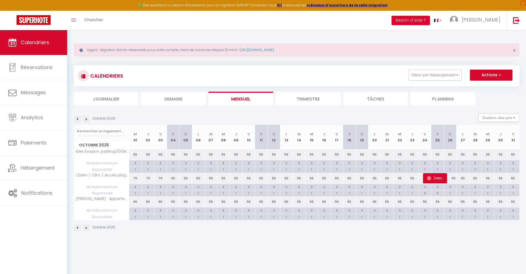
click at [86, 121] on img at bounding box center [86, 119] width 6 height 6
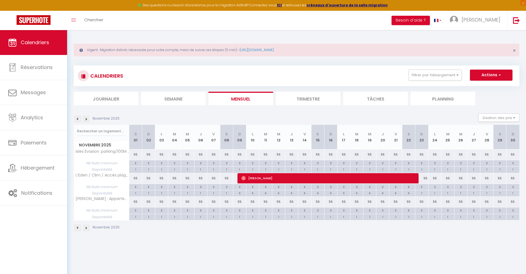
click at [78, 121] on img at bounding box center [78, 119] width 6 height 6
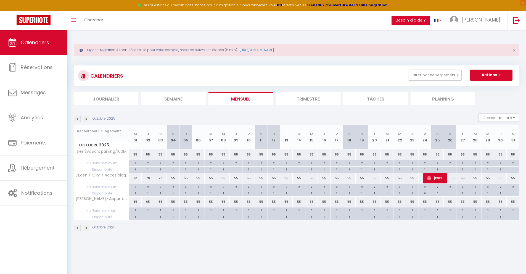
click at [78, 121] on img at bounding box center [78, 119] width 6 height 6
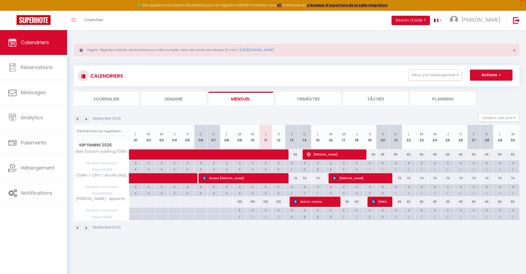
click at [87, 120] on img at bounding box center [86, 119] width 6 height 6
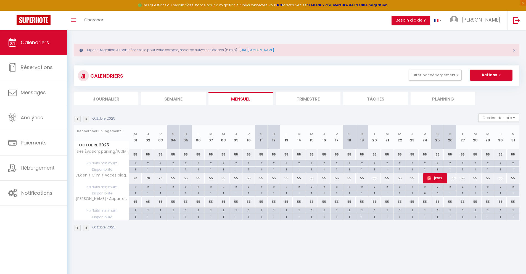
click at [87, 120] on img at bounding box center [86, 119] width 6 height 6
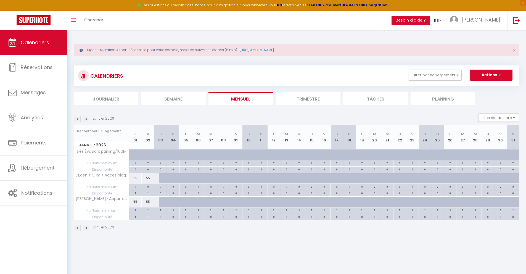
click at [87, 120] on img at bounding box center [86, 119] width 6 height 6
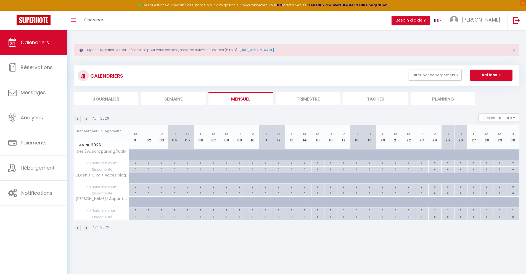
click at [87, 120] on img at bounding box center [86, 119] width 6 height 6
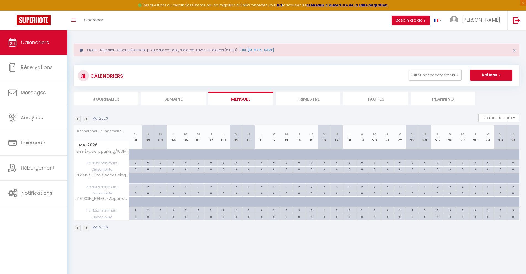
click at [87, 120] on img at bounding box center [86, 119] width 6 height 6
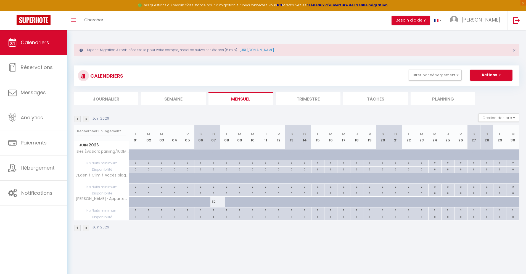
click at [87, 120] on img at bounding box center [86, 119] width 6 height 6
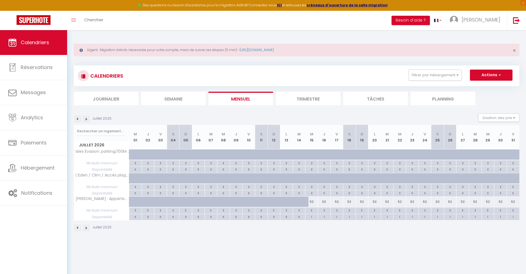
click at [87, 120] on img at bounding box center [86, 119] width 6 height 6
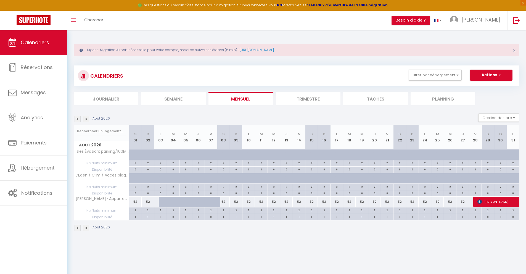
click at [87, 120] on img at bounding box center [86, 119] width 6 height 6
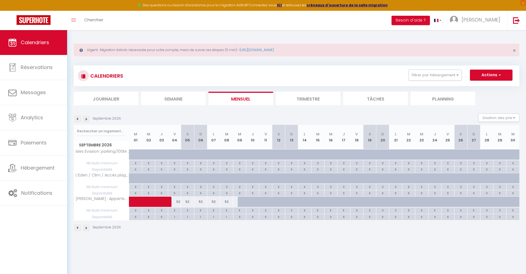
click at [78, 120] on img at bounding box center [78, 119] width 6 height 6
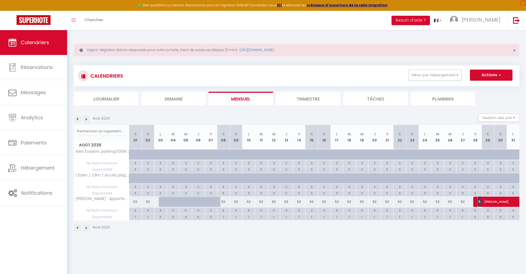
click at [488, 201] on span "Sara Veneziani" at bounding box center [522, 201] width 89 height 10
select select "OK"
select select "KO"
select select "0"
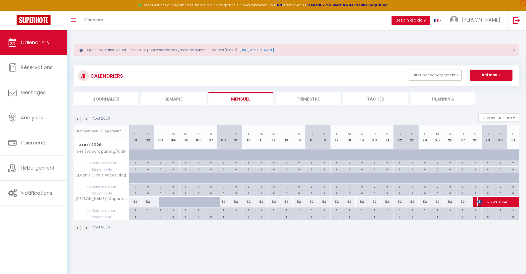
select select "1"
select select
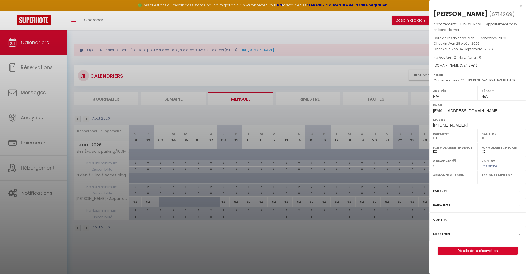
click at [521, 5] on div "x" at bounding box center [476, 6] width 93 height 7
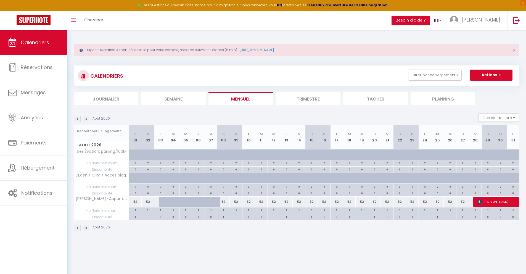
click at [86, 120] on img at bounding box center [86, 119] width 6 height 6
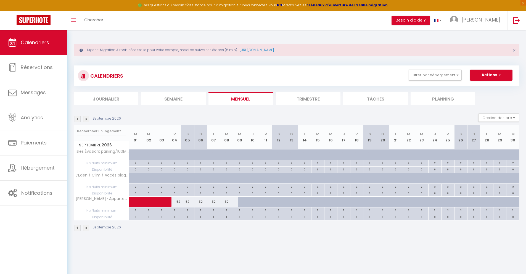
click at [76, 120] on img at bounding box center [78, 119] width 6 height 6
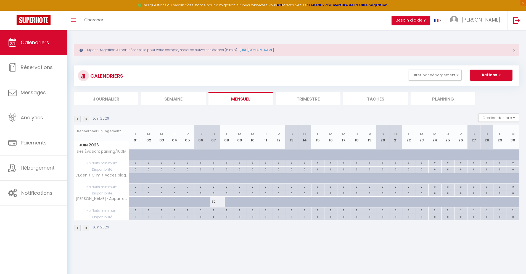
click at [76, 120] on img at bounding box center [78, 119] width 6 height 6
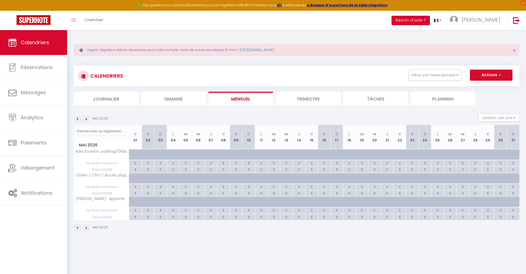
click at [76, 120] on img at bounding box center [78, 119] width 6 height 6
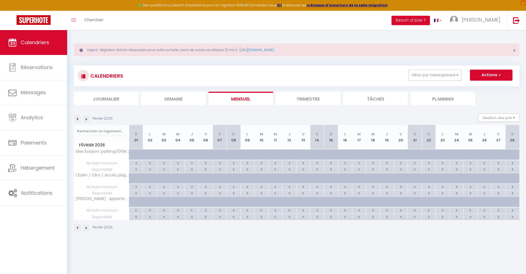
click at [76, 120] on img at bounding box center [78, 119] width 6 height 6
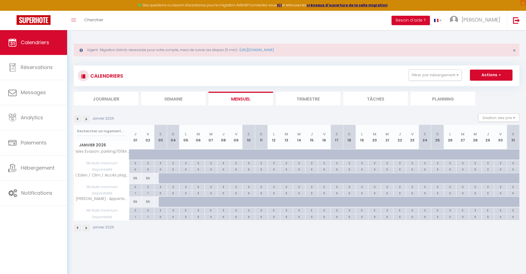
click at [76, 120] on img at bounding box center [78, 119] width 6 height 6
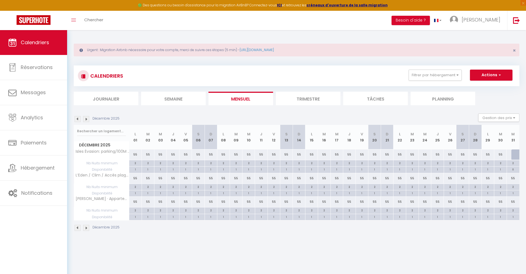
click at [76, 120] on img at bounding box center [78, 119] width 6 height 6
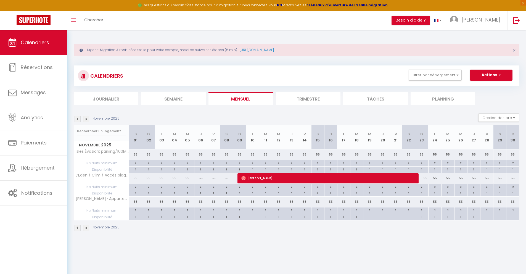
click at [76, 120] on img at bounding box center [78, 119] width 6 height 6
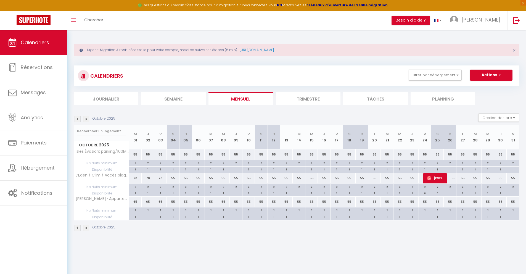
click at [79, 120] on img at bounding box center [78, 119] width 6 height 6
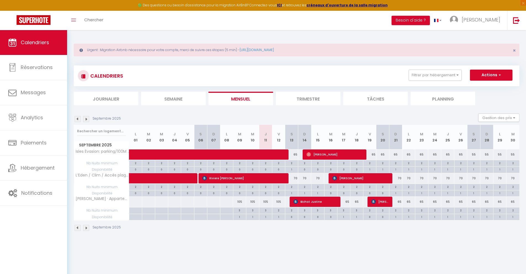
click at [423, 203] on div "65" at bounding box center [421, 202] width 13 height 10
type input "65"
type input "Mar 23 Septembre 2025"
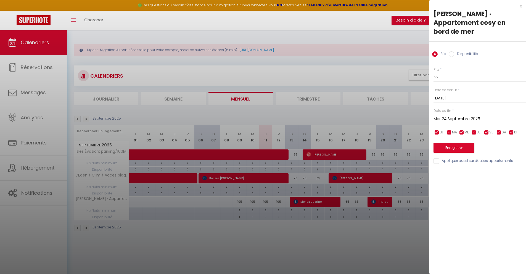
click at [446, 115] on input "Mer 24 Septembre 2025" at bounding box center [480, 118] width 93 height 7
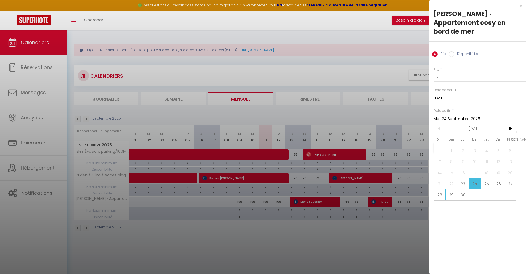
click at [442, 189] on span "28" at bounding box center [440, 194] width 12 height 11
type input "Dim 28 Septembre 2025"
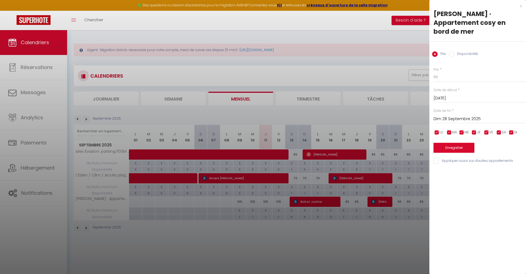
drag, startPoint x: 454, startPoint y: 46, endPoint x: 453, endPoint y: 52, distance: 6.4
click at [454, 51] on input "Disponibilité" at bounding box center [452, 54] width 6 height 6
radio input "true"
radio input "false"
click at [451, 72] on select "Disponible Indisponible" at bounding box center [480, 77] width 93 height 10
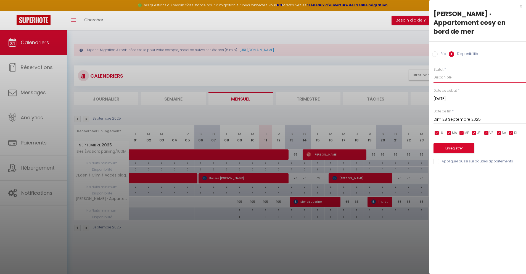
select select "0"
click at [456, 143] on button "Enregistrer" at bounding box center [454, 148] width 41 height 10
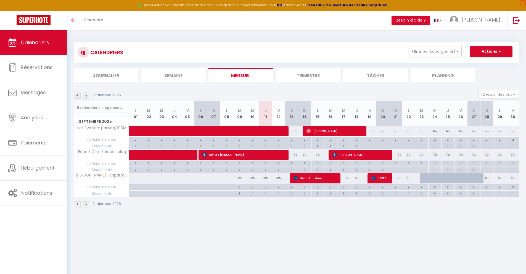
click at [86, 97] on img at bounding box center [86, 96] width 6 height 6
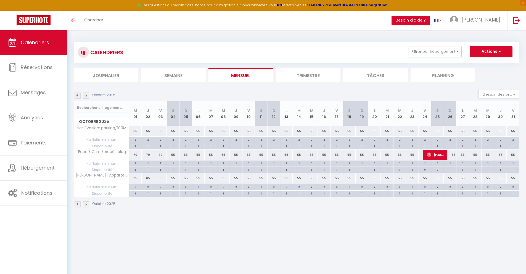
click at [86, 97] on img at bounding box center [86, 96] width 6 height 6
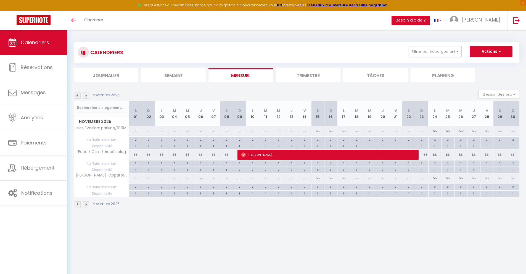
click at [86, 97] on img at bounding box center [86, 96] width 6 height 6
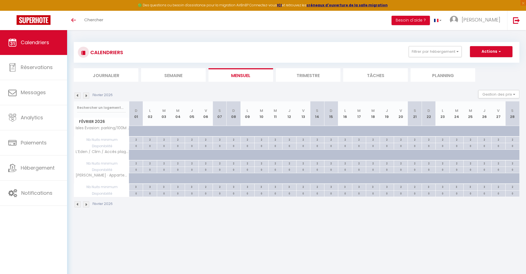
click at [86, 97] on img at bounding box center [86, 96] width 6 height 6
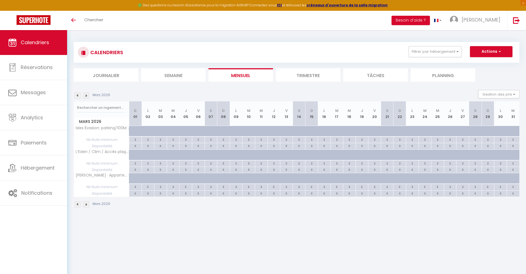
click at [86, 97] on img at bounding box center [86, 96] width 6 height 6
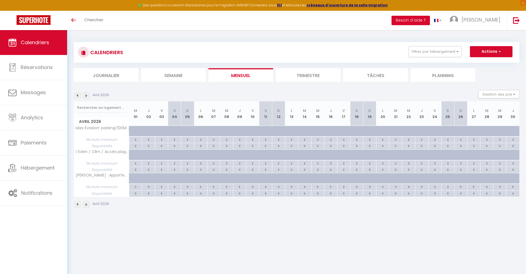
click at [86, 97] on img at bounding box center [86, 96] width 6 height 6
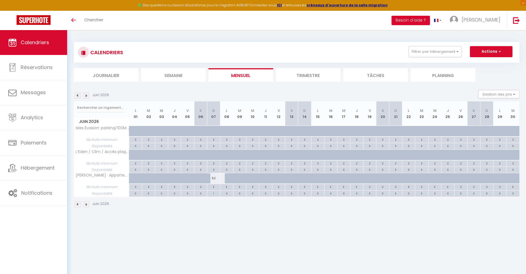
click at [86, 95] on img at bounding box center [86, 96] width 6 height 6
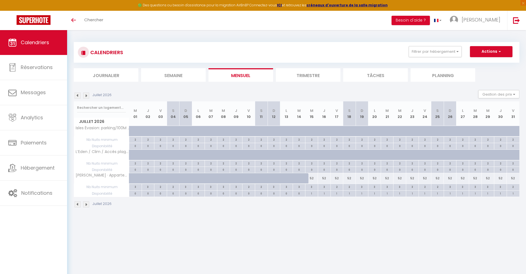
click at [86, 94] on img at bounding box center [86, 96] width 6 height 6
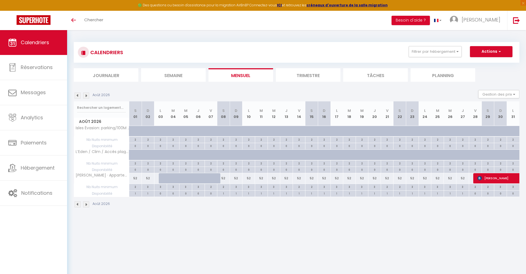
click at [86, 94] on img at bounding box center [86, 96] width 6 height 6
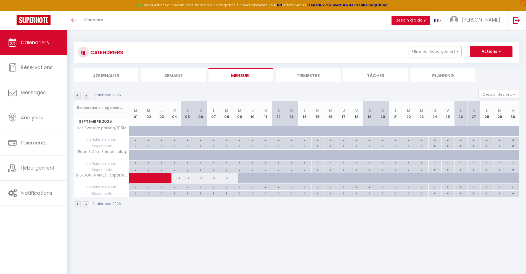
click at [77, 94] on img at bounding box center [78, 96] width 6 height 6
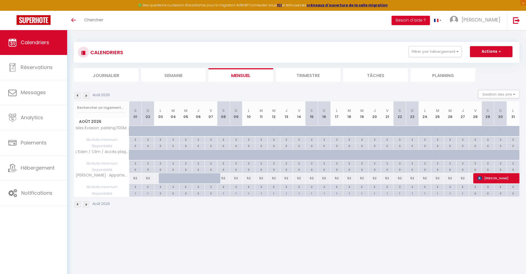
click at [77, 94] on img at bounding box center [78, 96] width 6 height 6
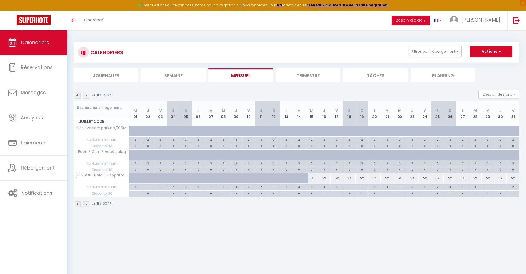
click at [312, 178] on div "52" at bounding box center [311, 178] width 13 height 10
type input "52"
type input "[DATE]"
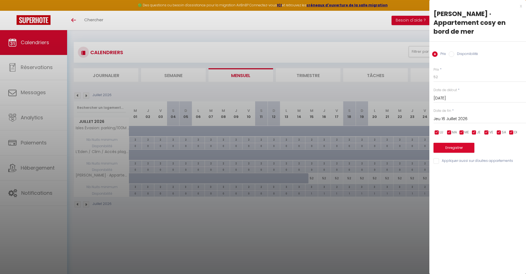
click at [439, 115] on input "Jeu 16 Juillet 2026" at bounding box center [480, 118] width 93 height 7
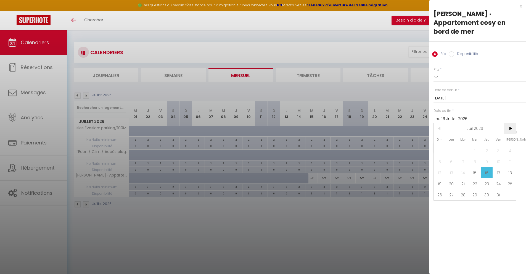
click at [510, 123] on span ">" at bounding box center [510, 128] width 12 height 11
click at [474, 156] on span "9" at bounding box center [475, 161] width 12 height 11
type input "Mer 09 Septembre 2026"
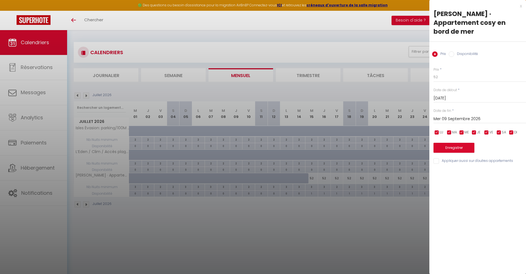
click at [451, 51] on div "Disponibilité" at bounding box center [463, 54] width 29 height 6
click at [452, 51] on input "Disponibilité" at bounding box center [452, 54] width 6 height 6
radio input "true"
radio input "false"
click at [451, 72] on select "Disponible Indisponible" at bounding box center [480, 77] width 93 height 10
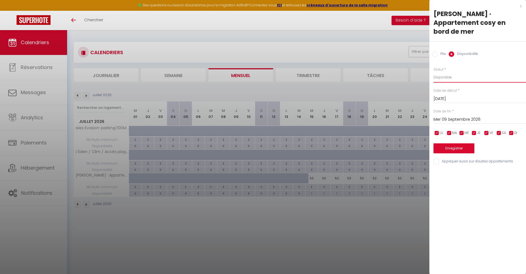
select select "0"
click at [462, 143] on button "Enregistrer" at bounding box center [454, 148] width 41 height 10
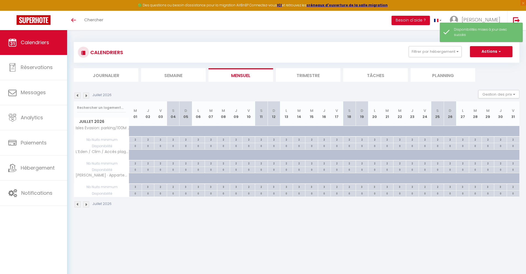
click at [85, 94] on img at bounding box center [86, 96] width 6 height 6
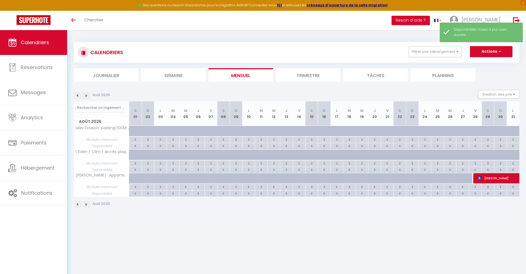
click at [85, 94] on img at bounding box center [86, 96] width 6 height 6
